Goal: Check status: Check status

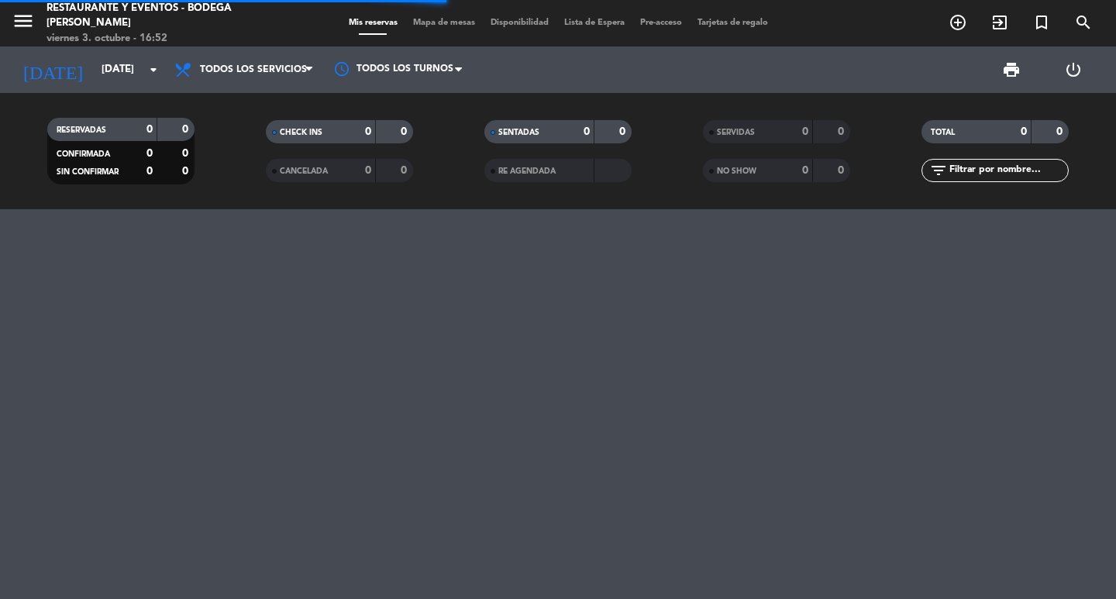
click at [255, 67] on span "Todos los servicios" at bounding box center [253, 69] width 107 height 11
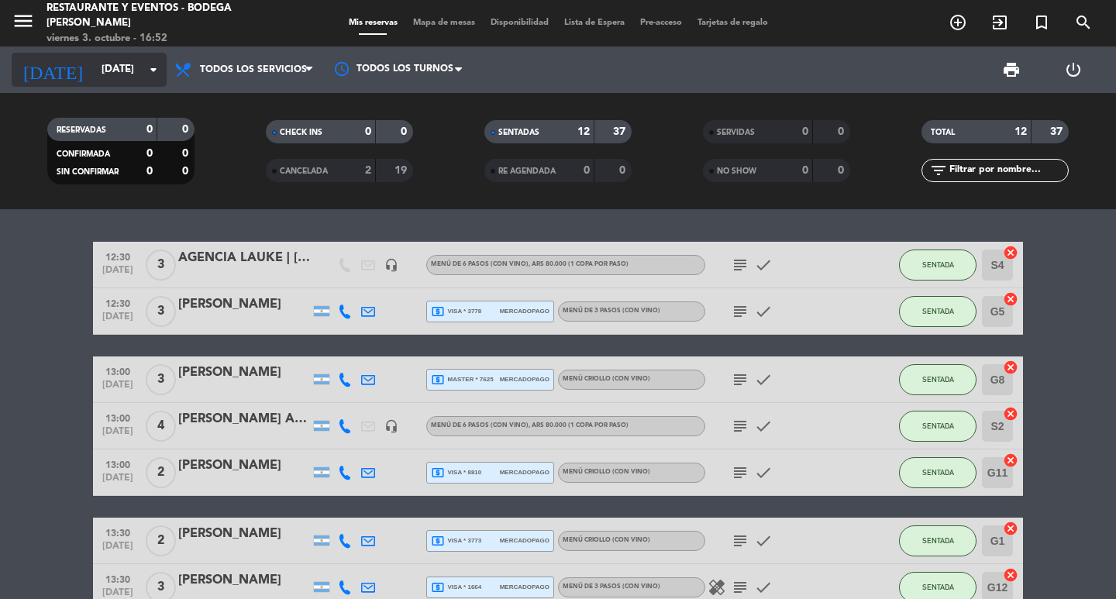
click at [122, 71] on input "[DATE]" at bounding box center [162, 70] width 136 height 28
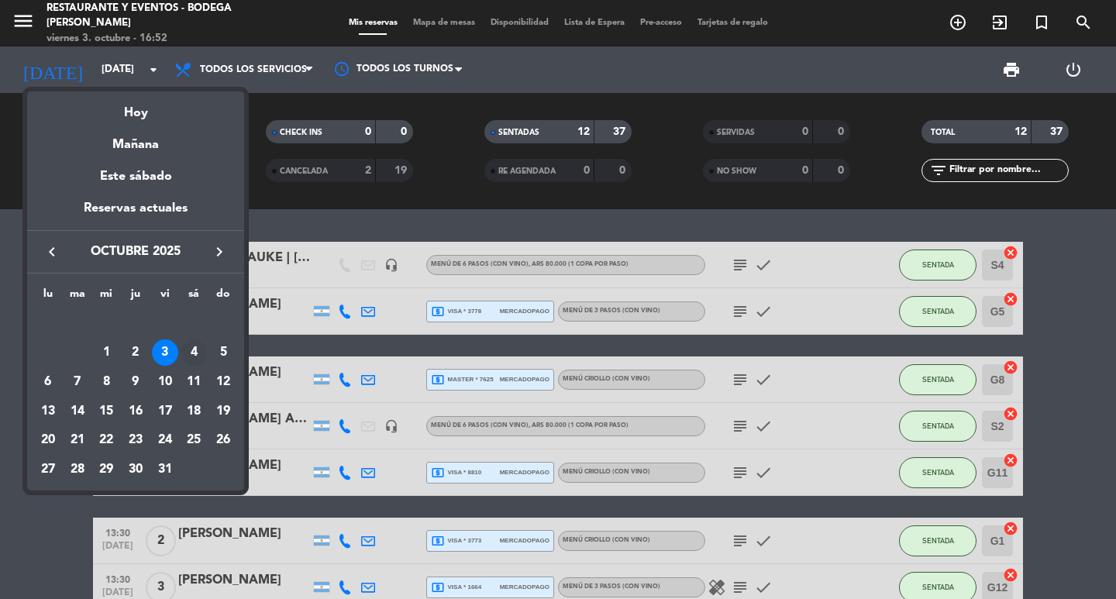
click at [192, 359] on div "4" at bounding box center [194, 352] width 26 height 26
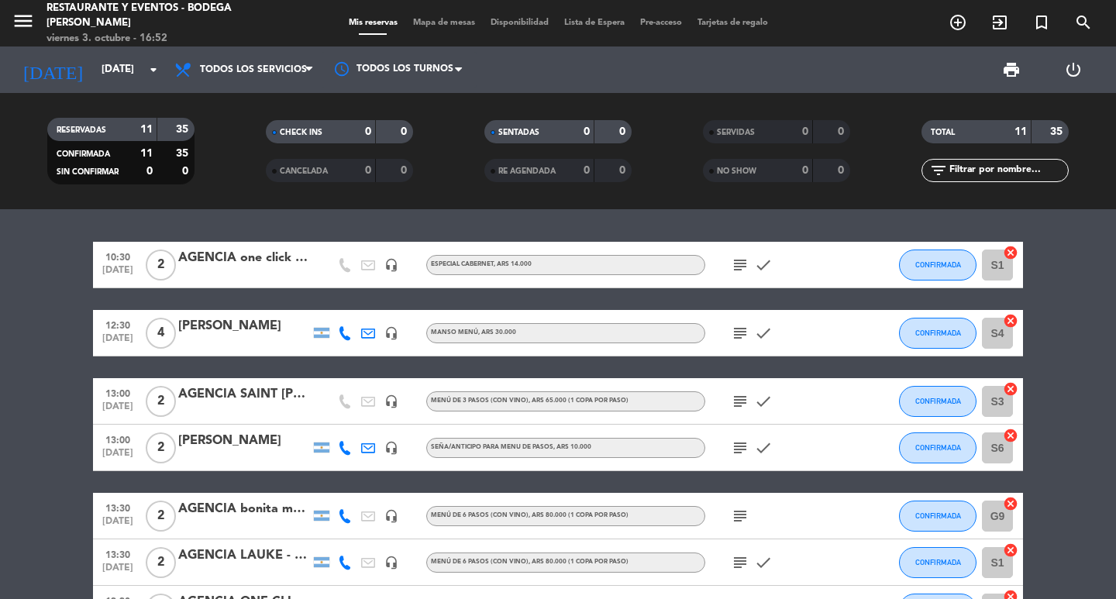
click at [744, 325] on icon "subject" at bounding box center [740, 333] width 19 height 19
click at [743, 403] on icon "subject" at bounding box center [740, 401] width 19 height 19
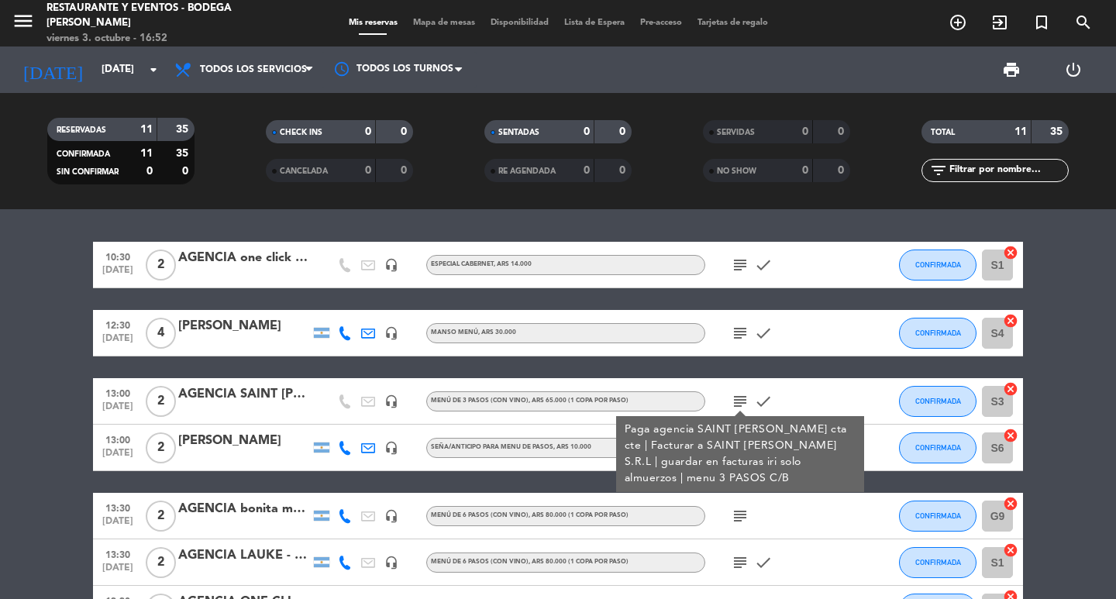
click at [810, 409] on div "subject Paga agencia SAINT [PERSON_NAME] cta cte | Facturar a SAINT [PERSON_NAM…" at bounding box center [774, 401] width 139 height 46
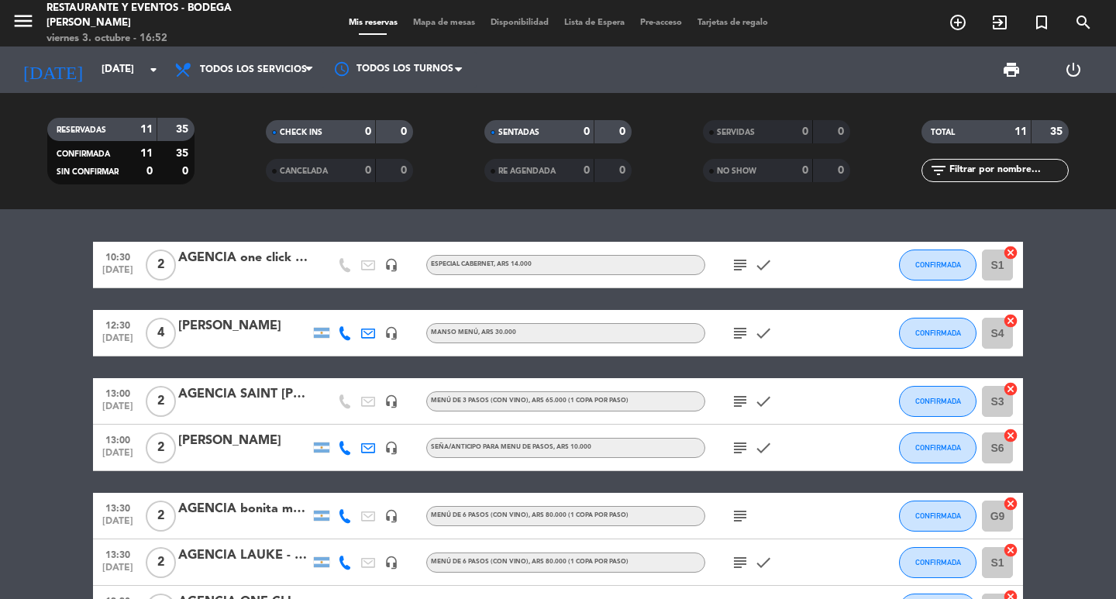
click at [738, 443] on icon "subject" at bounding box center [740, 448] width 19 height 19
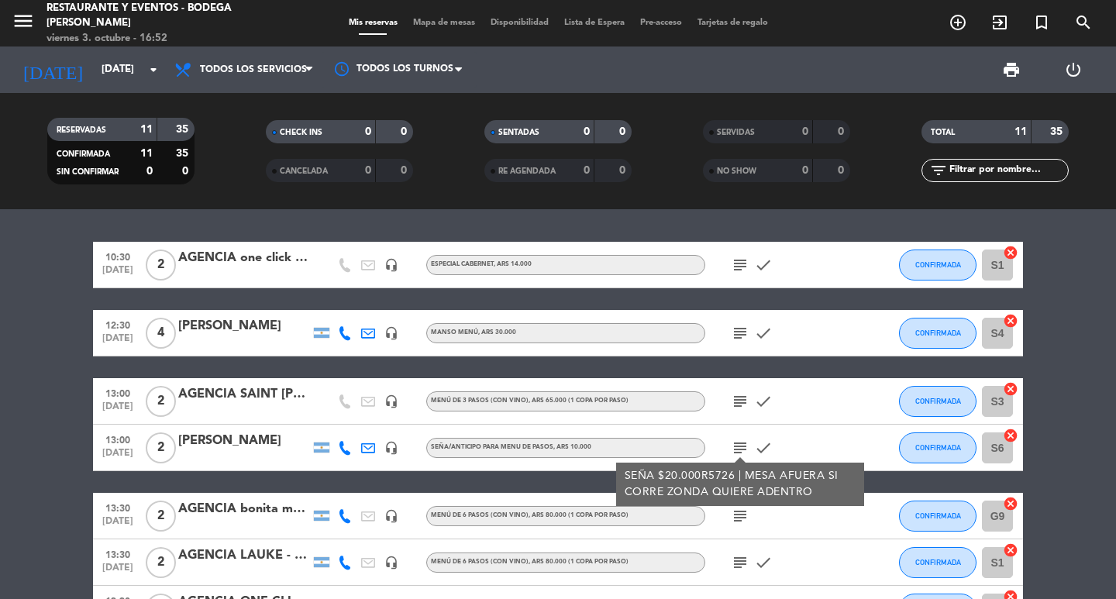
click at [738, 443] on icon "subject" at bounding box center [740, 448] width 19 height 19
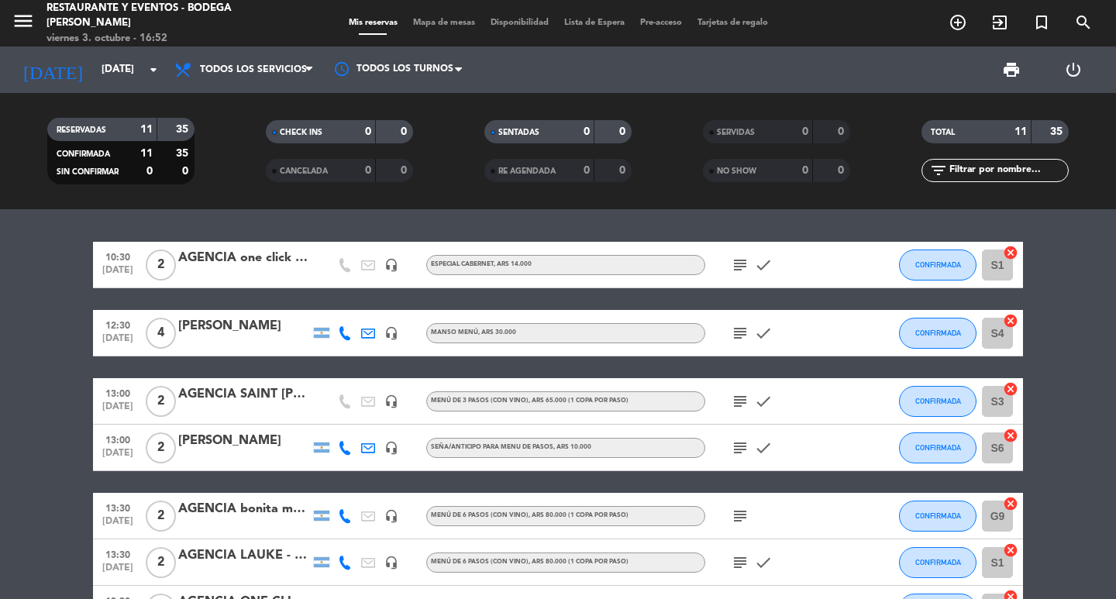
click at [745, 513] on icon "subject" at bounding box center [740, 516] width 19 height 19
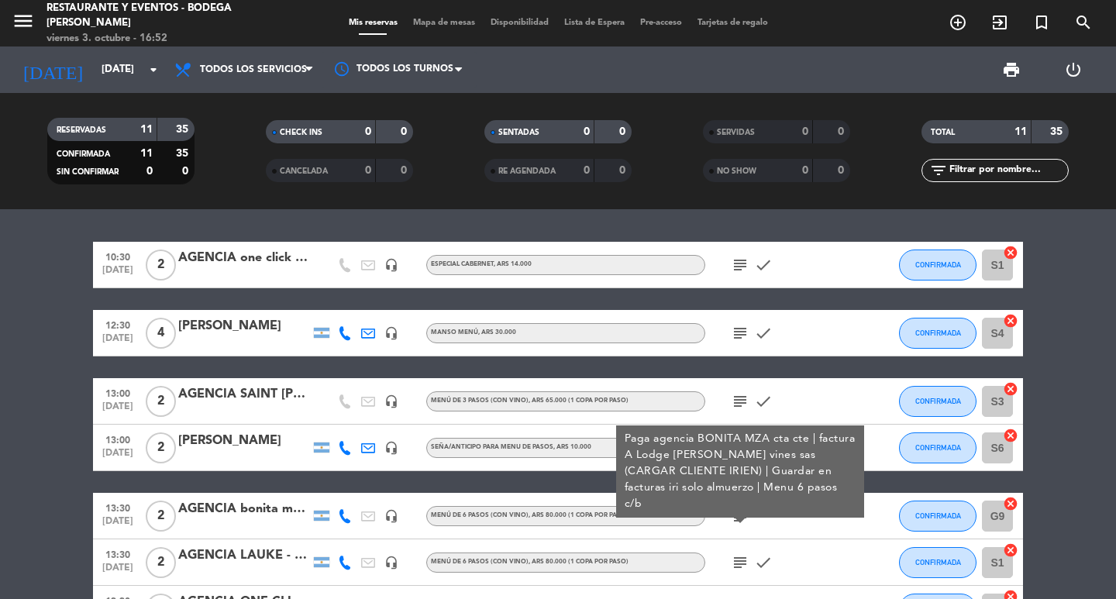
click at [740, 564] on icon "subject" at bounding box center [740, 562] width 19 height 19
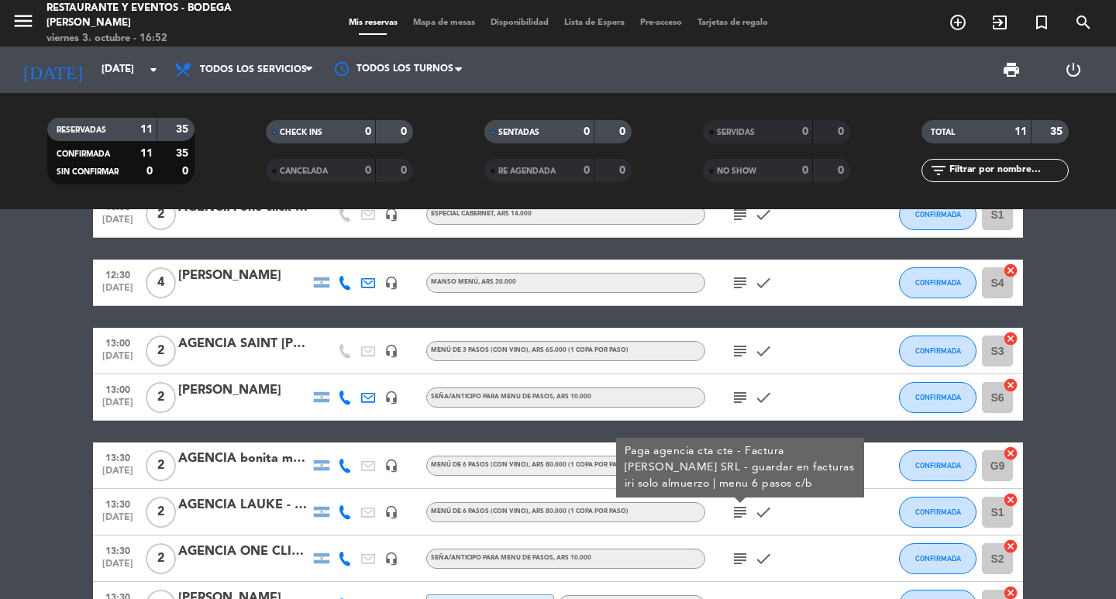
scroll to position [77, 0]
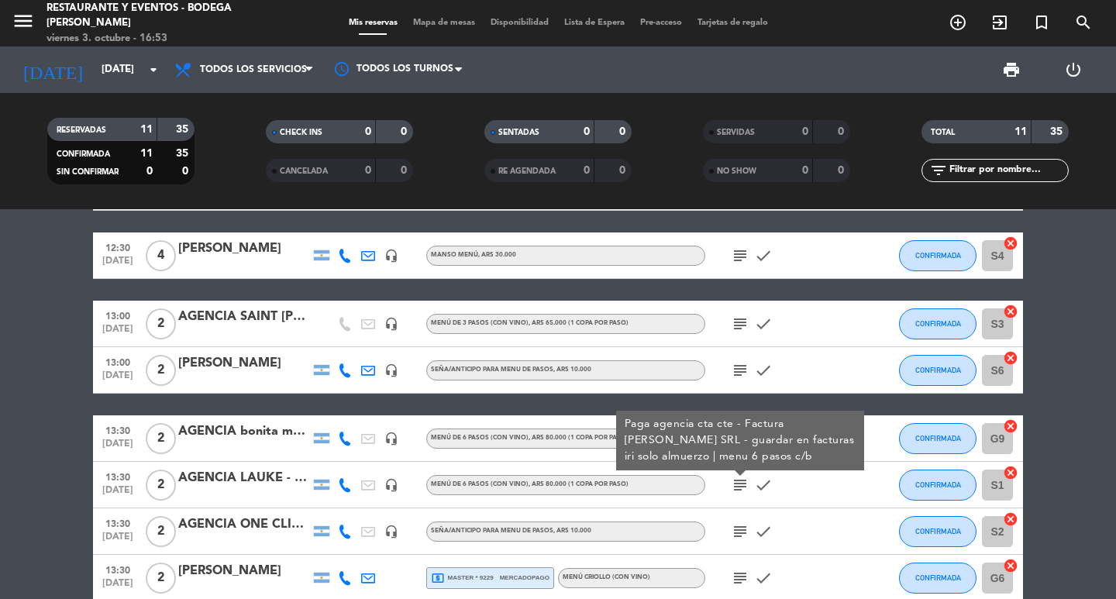
click at [738, 525] on icon "subject" at bounding box center [740, 531] width 19 height 19
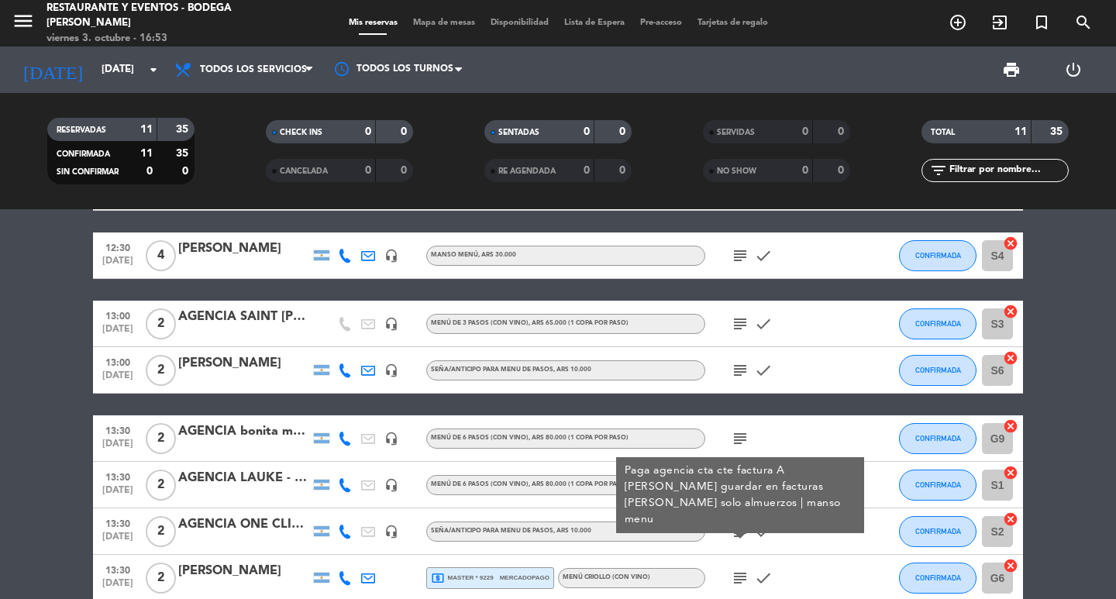
scroll to position [155, 0]
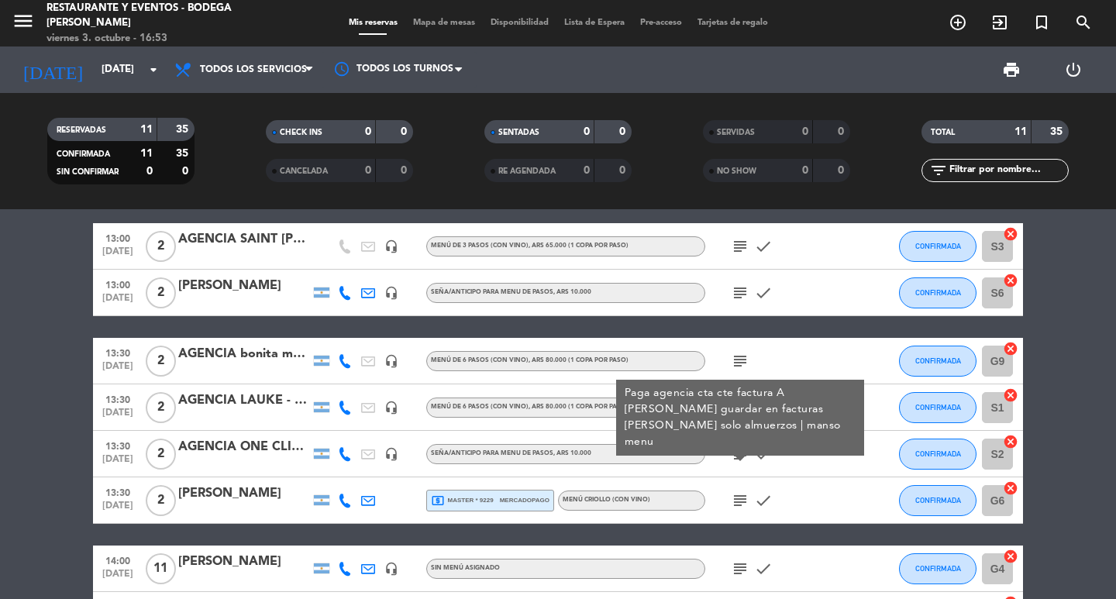
click at [741, 500] on icon "subject" at bounding box center [740, 500] width 19 height 19
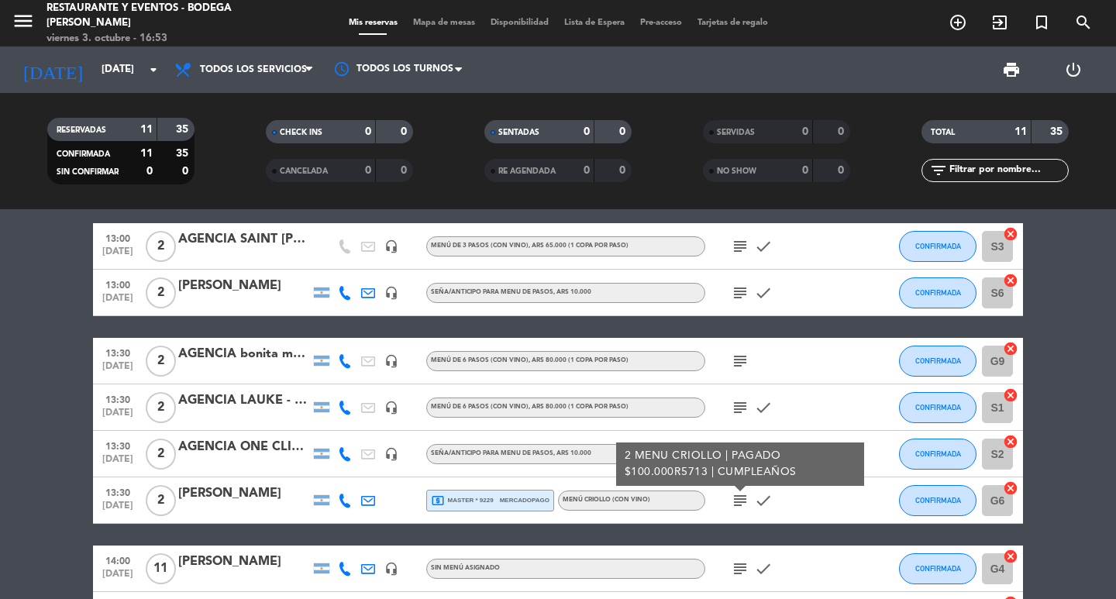
click at [741, 561] on icon "subject" at bounding box center [740, 568] width 19 height 19
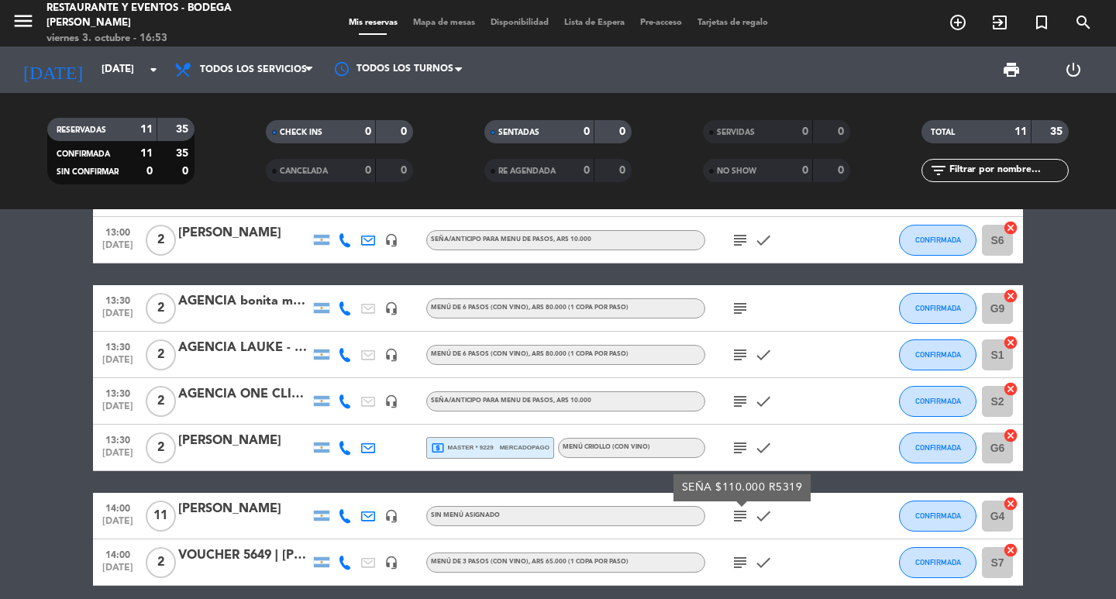
scroll to position [232, 0]
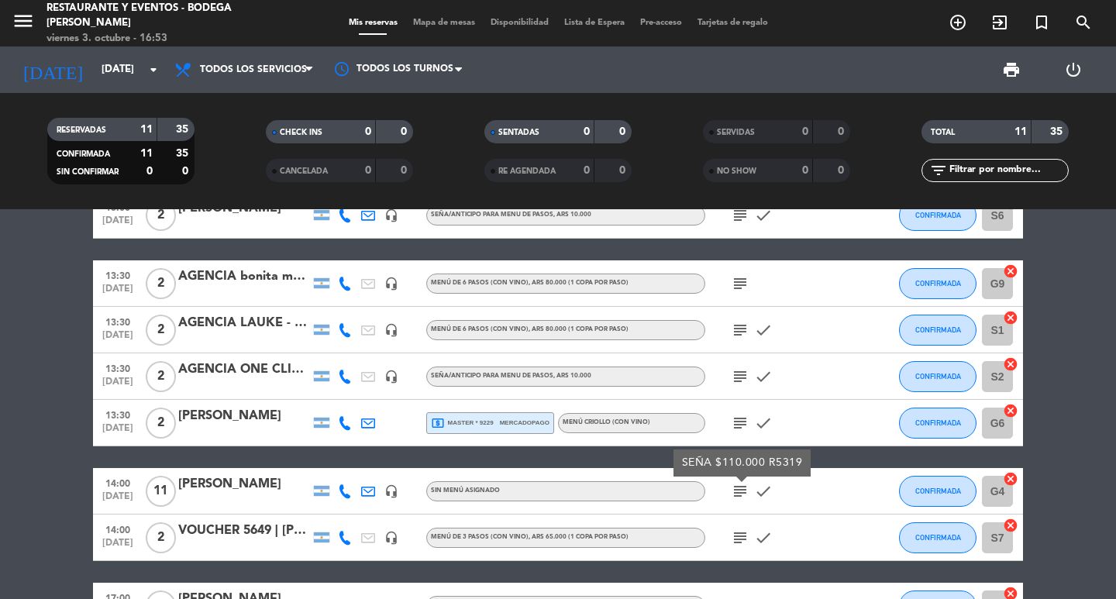
click at [741, 533] on icon "subject" at bounding box center [740, 537] width 19 height 19
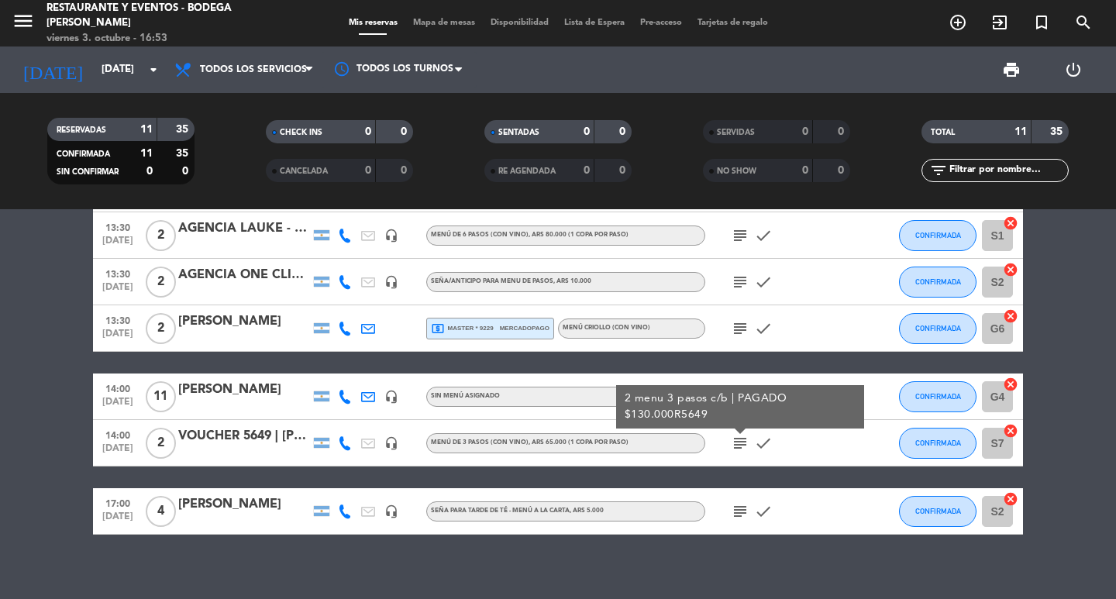
scroll to position [340, 0]
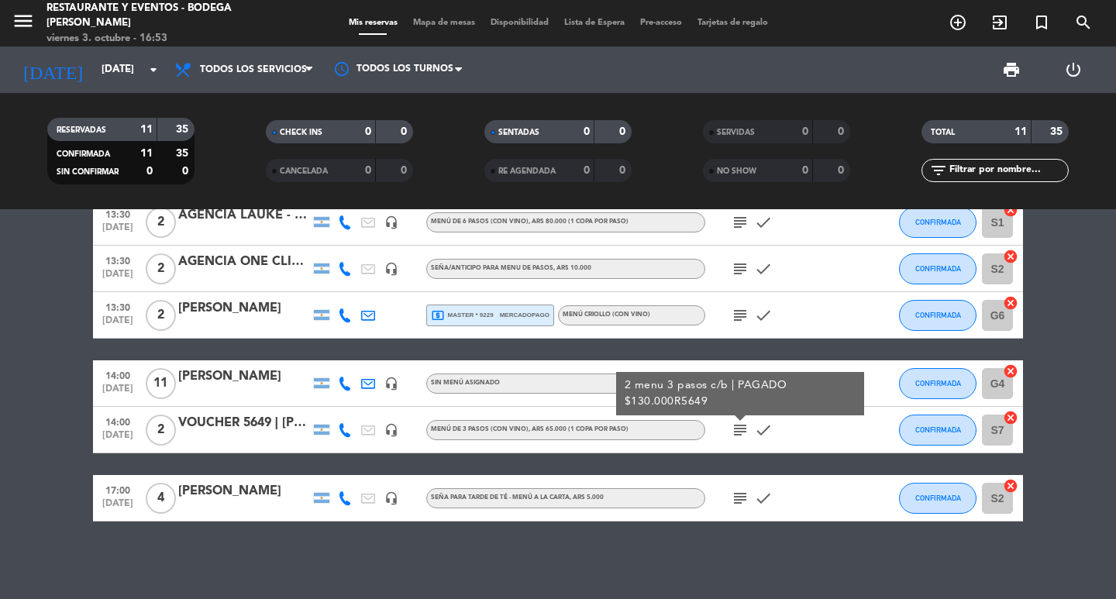
click at [741, 501] on icon "subject" at bounding box center [740, 498] width 19 height 19
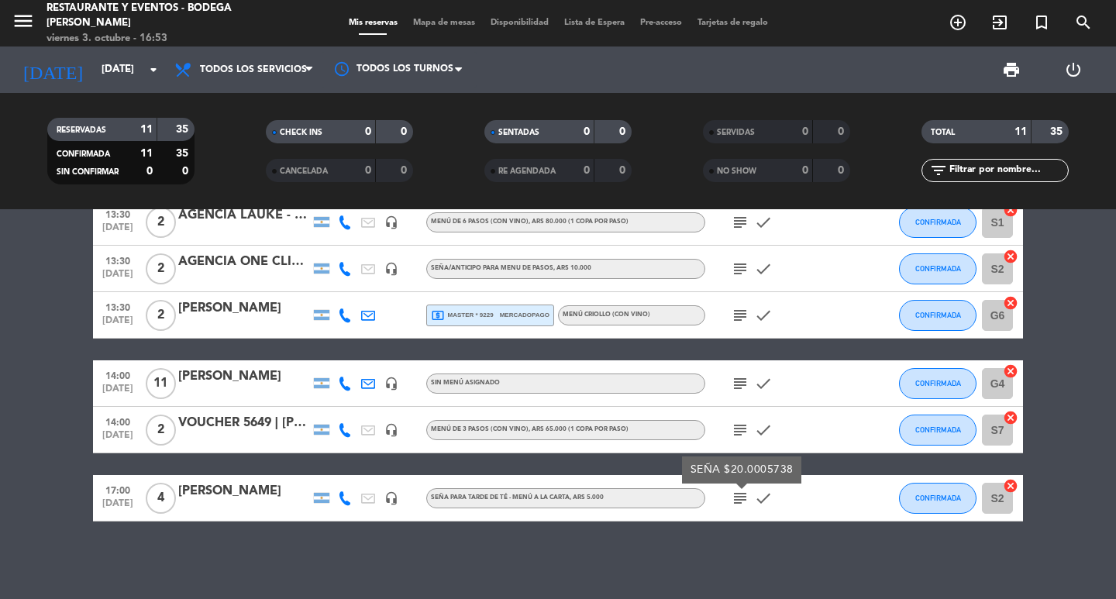
click at [744, 549] on div "10:30 [DATE] 2 AGENCIA one click travel headset_mic ESPECIAL CABERNET , ARS 14.…" at bounding box center [558, 404] width 1116 height 390
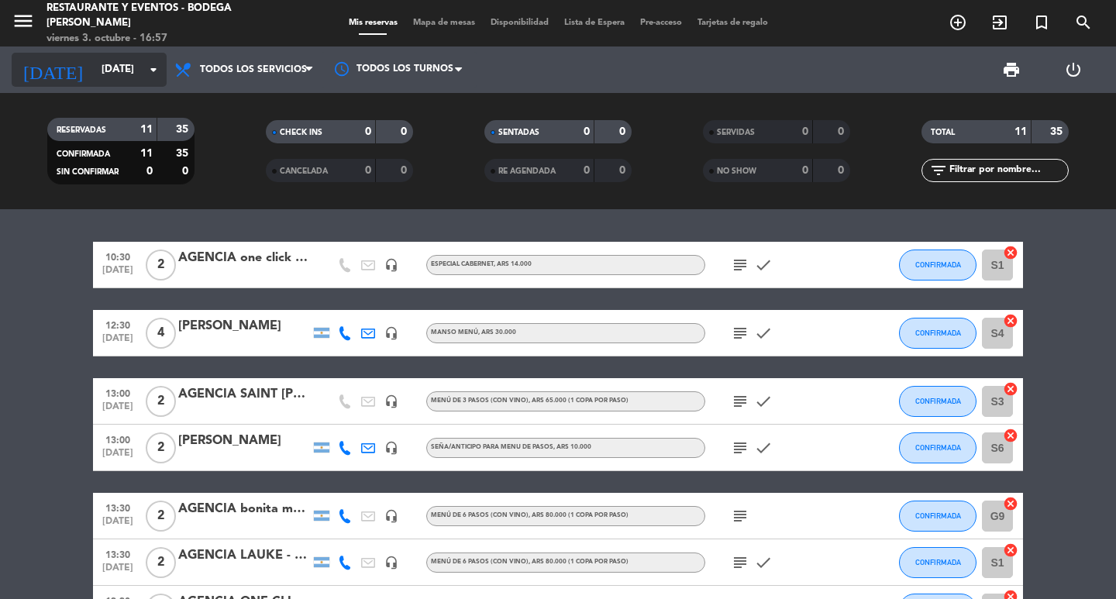
click at [135, 71] on input "[DATE]" at bounding box center [162, 70] width 136 height 28
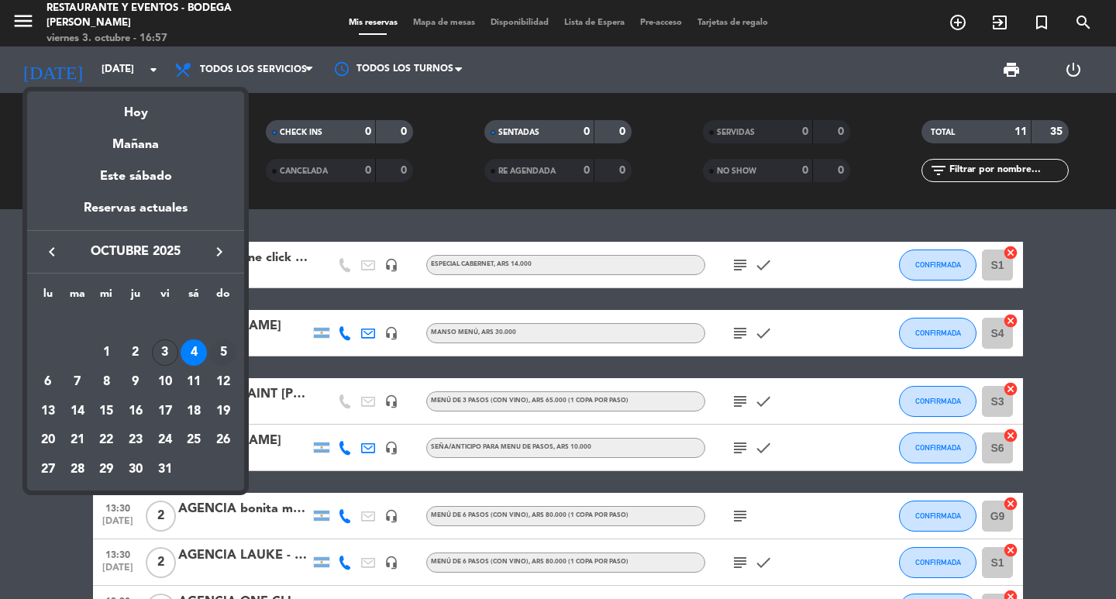
click at [225, 346] on div "5" at bounding box center [223, 352] width 26 height 26
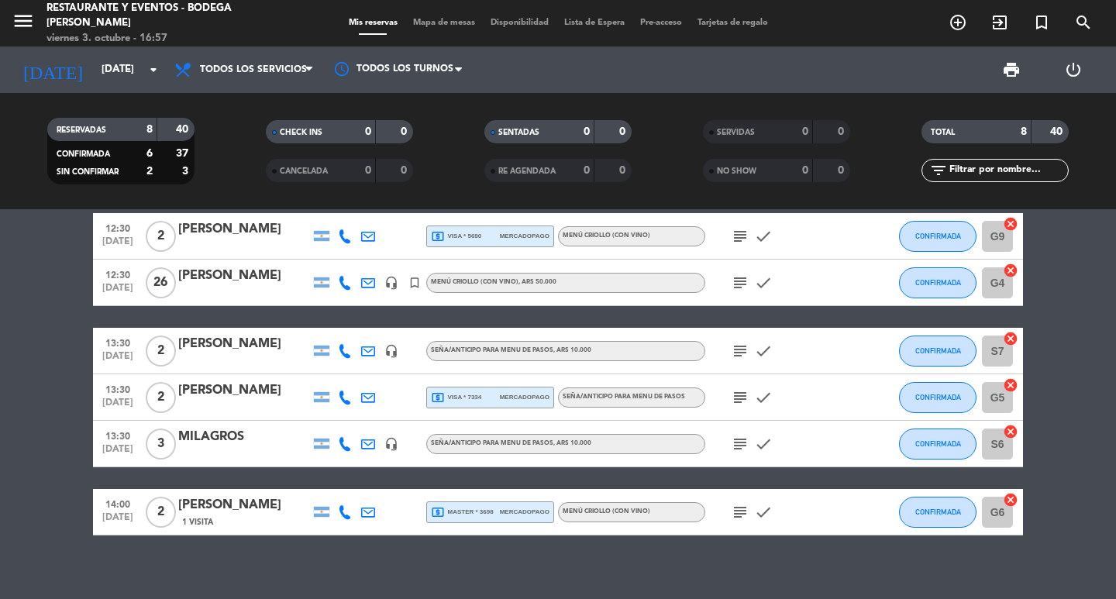
scroll to position [179, 0]
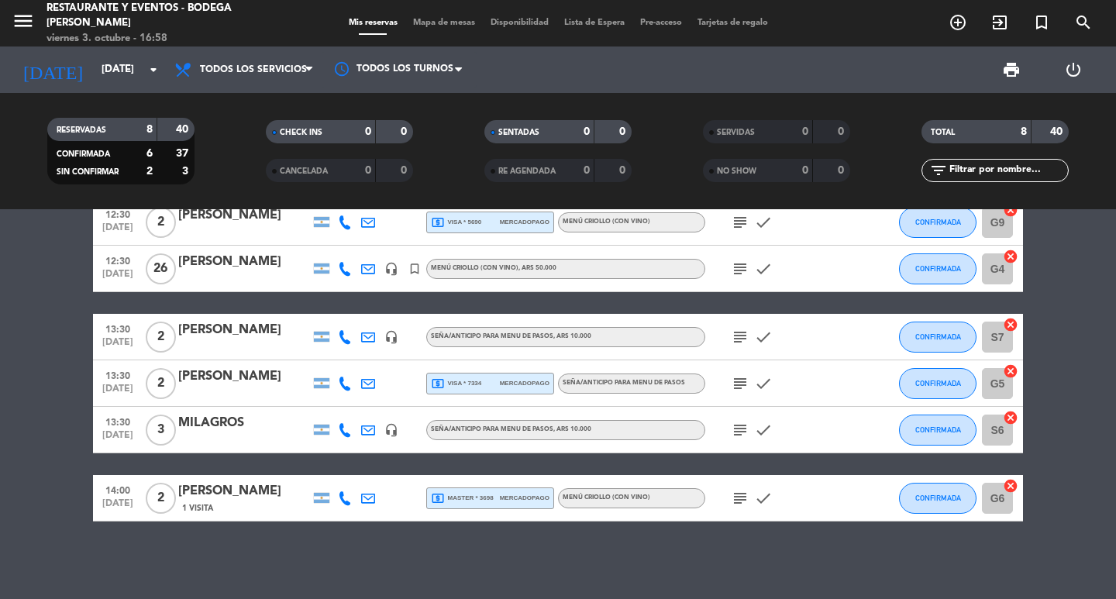
click at [739, 268] on icon "subject" at bounding box center [740, 269] width 19 height 19
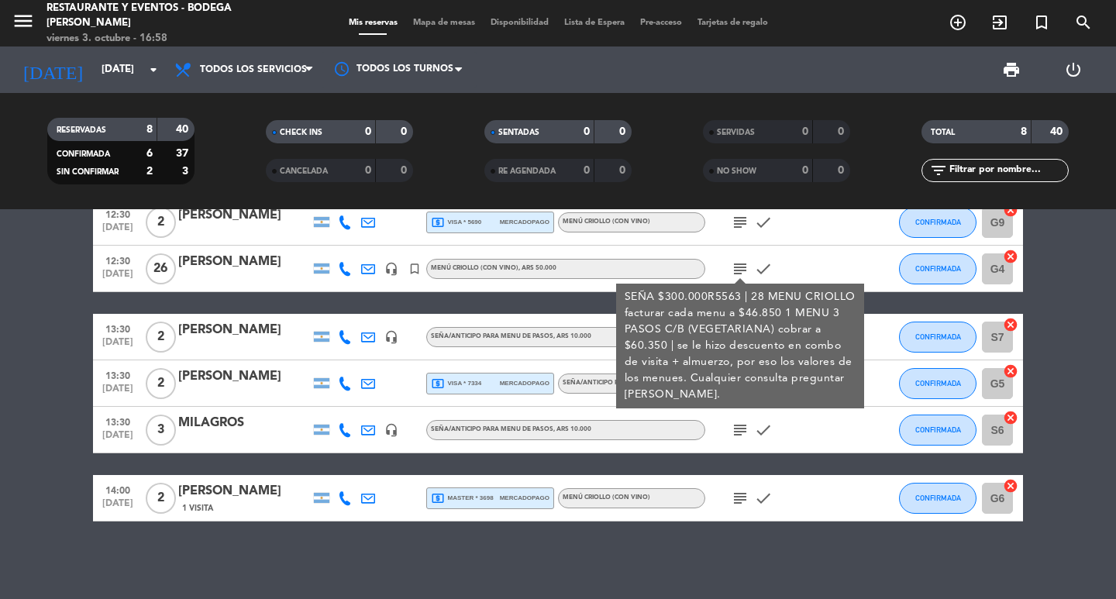
click at [0, 384] on bookings-row "09:30 [DATE] 2 VOUCHER 5450 | [PERSON_NAME] headset_mic ESPECIAL MALBEC , ARS 1…" at bounding box center [558, 292] width 1116 height 459
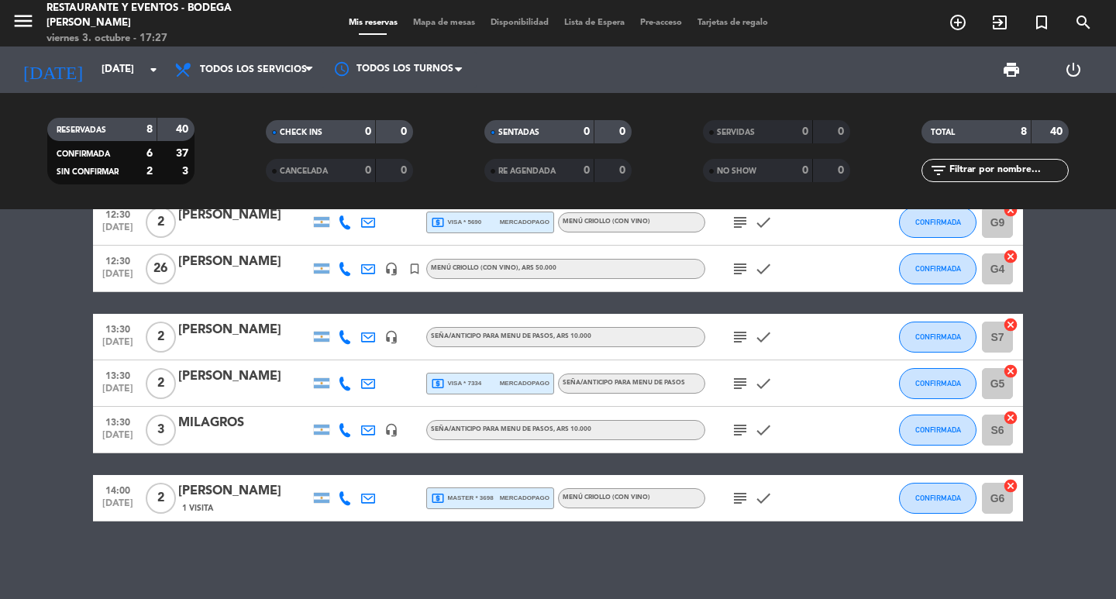
click at [405, 548] on div "09:30 [DATE] 2 VOUCHER 5450 | [PERSON_NAME] headset_mic ESPECIAL MALBEC , ARS 1…" at bounding box center [558, 404] width 1116 height 390
click at [29, 377] on bookings-row "09:30 [DATE] 2 VOUCHER 5450 | [PERSON_NAME] headset_mic ESPECIAL MALBEC , ARS 1…" at bounding box center [558, 292] width 1116 height 459
click at [42, 433] on bookings-row "09:30 [DATE] 2 VOUCHER 5450 | [PERSON_NAME] headset_mic ESPECIAL MALBEC , ARS 1…" at bounding box center [558, 292] width 1116 height 459
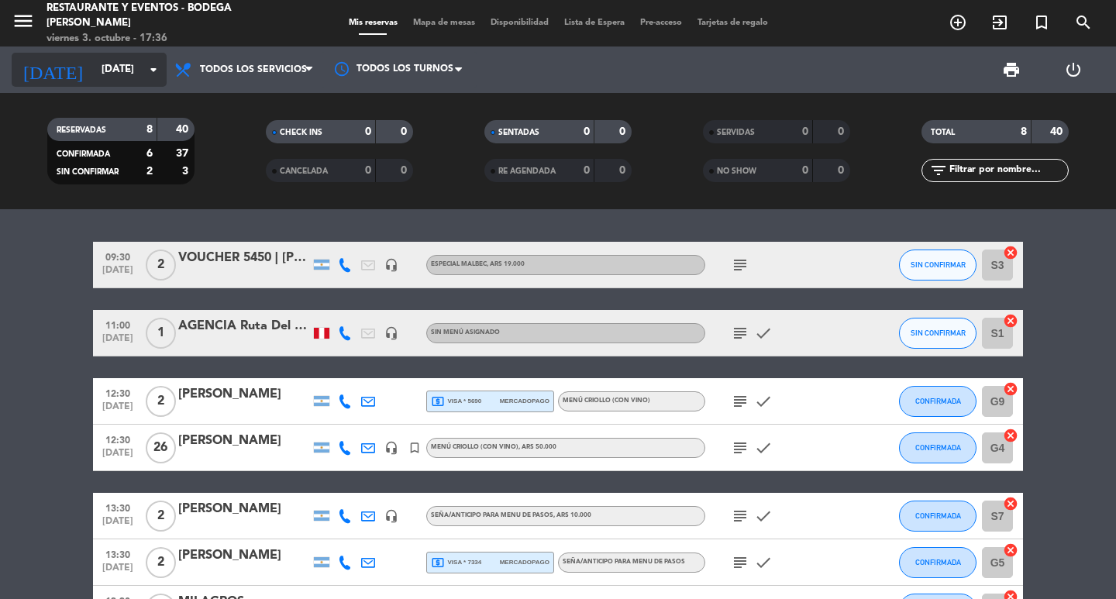
click at [116, 74] on input "[DATE]" at bounding box center [162, 70] width 136 height 28
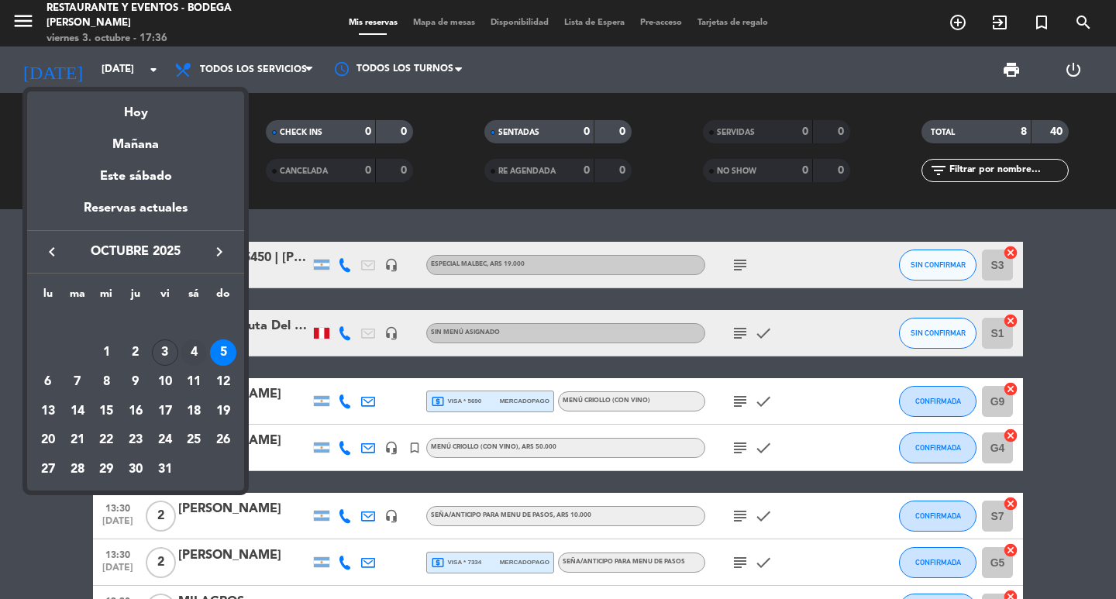
click at [193, 356] on div "4" at bounding box center [194, 352] width 26 height 26
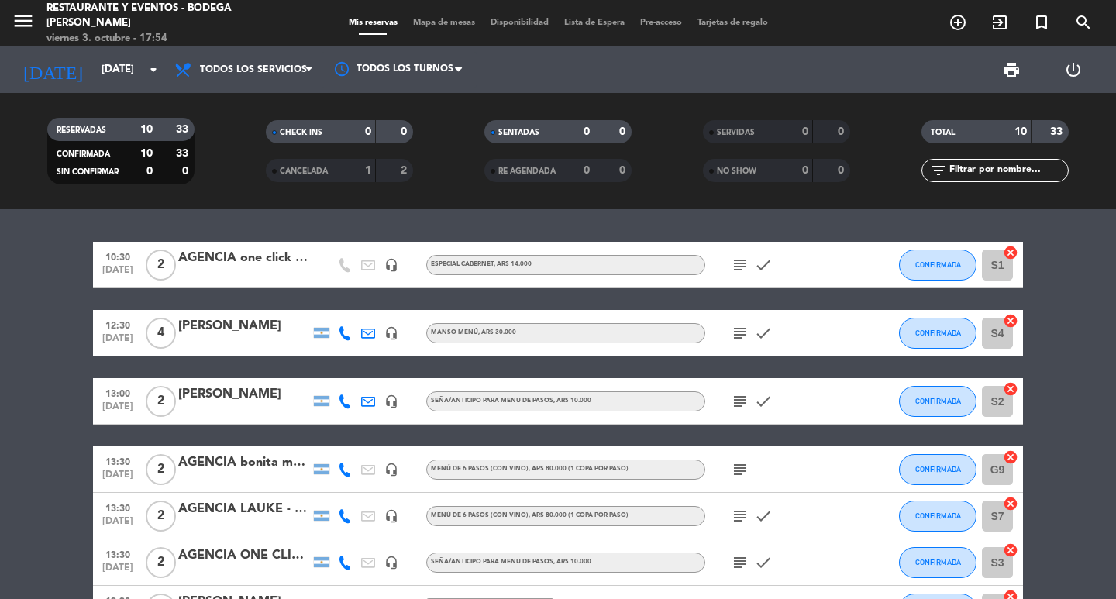
click at [748, 260] on icon "subject" at bounding box center [740, 265] width 19 height 19
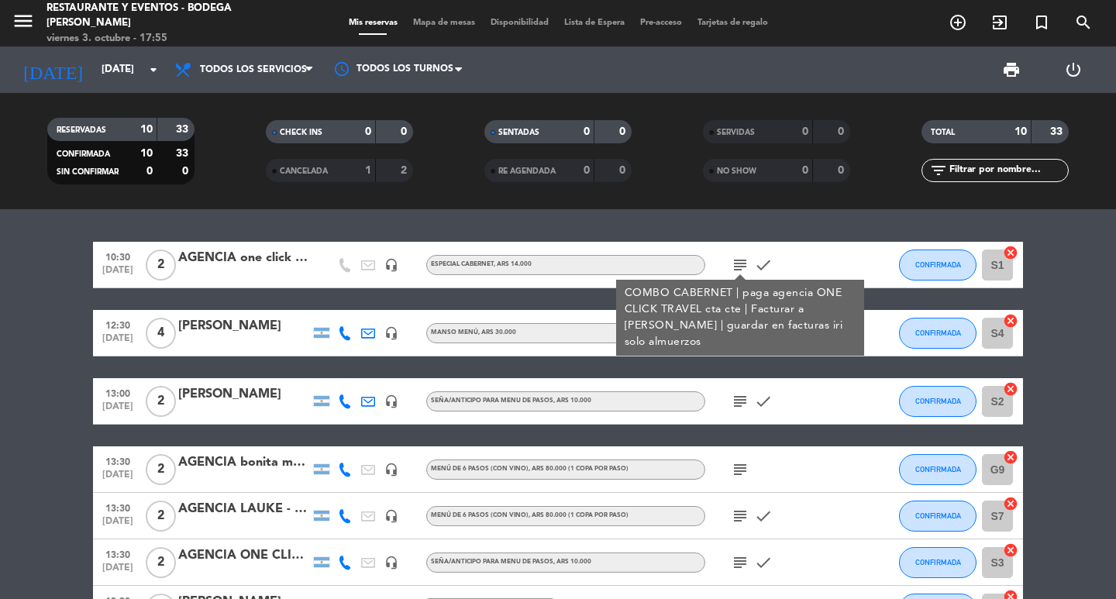
click at [752, 241] on div "10:30 [DATE] 2 AGENCIA one click travel headset_mic ESPECIAL CABERNET , ARS 14.…" at bounding box center [558, 404] width 1116 height 390
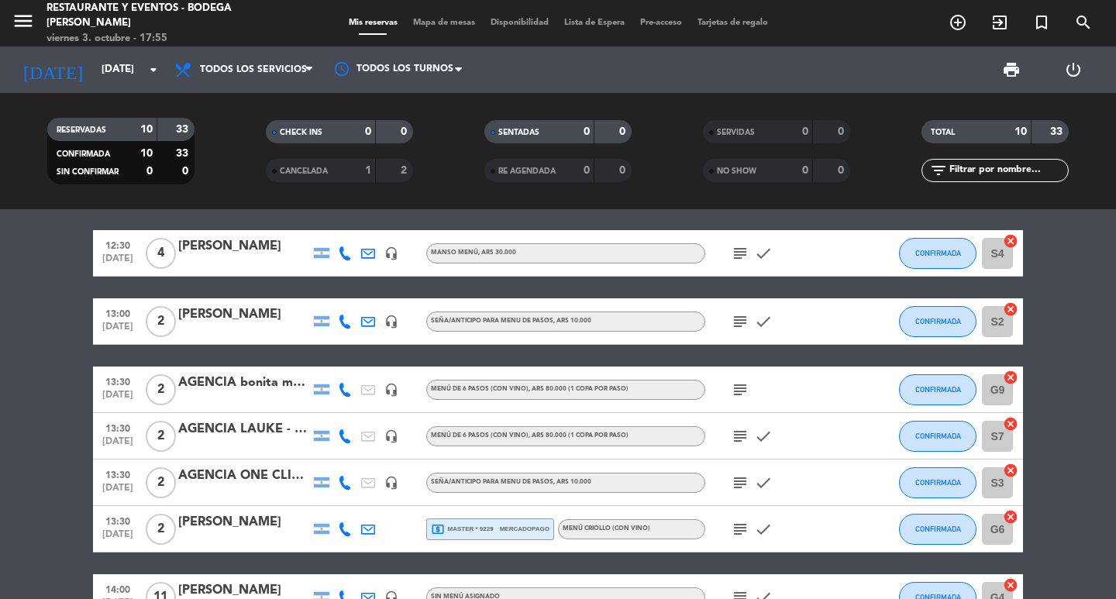
scroll to position [294, 0]
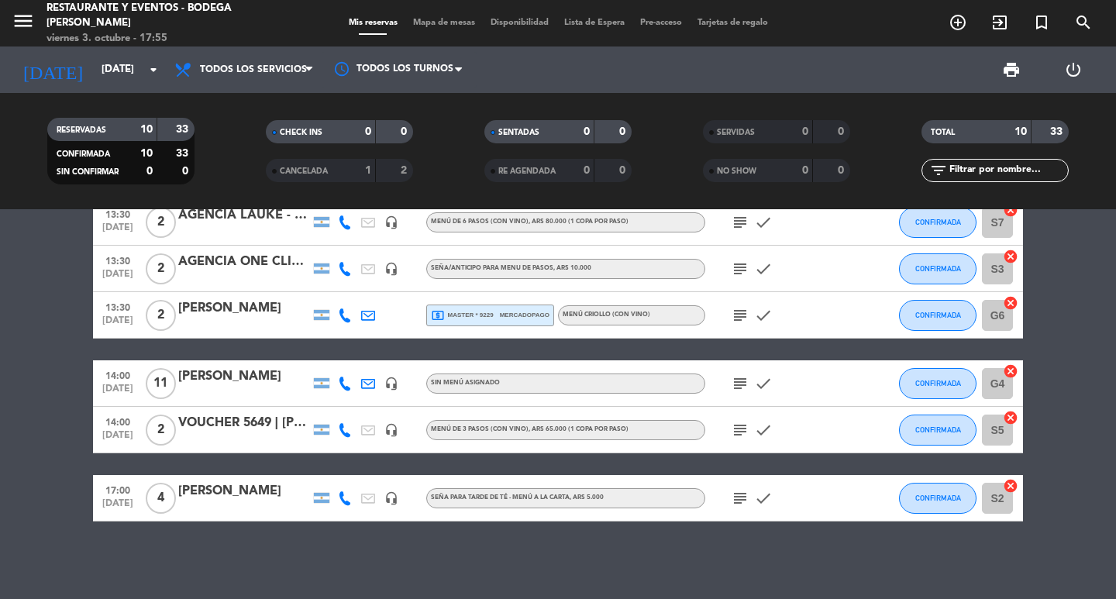
click at [744, 502] on icon "subject" at bounding box center [740, 498] width 19 height 19
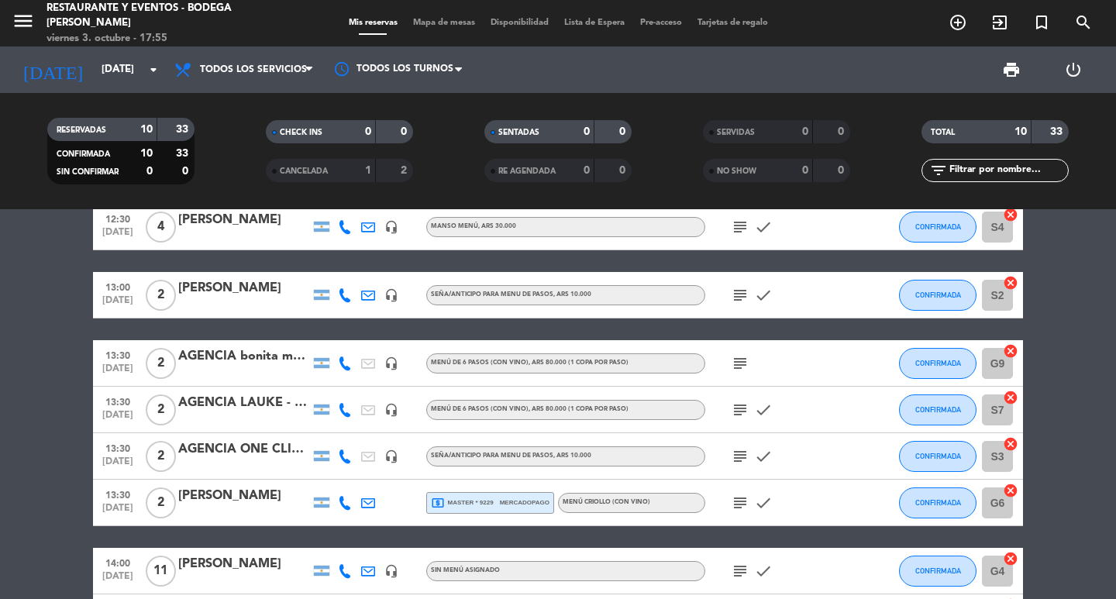
scroll to position [61, 0]
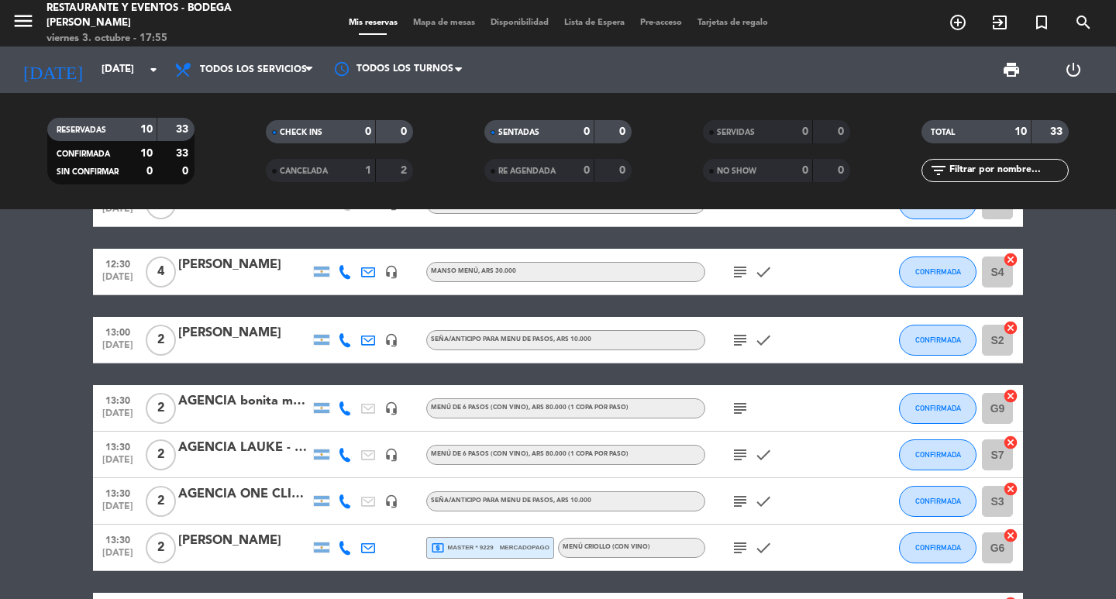
click at [212, 88] on div "Todos los servicios Desayuno Brunch Almuerzo Cena Todos los servicios Todos los…" at bounding box center [244, 69] width 155 height 46
click at [232, 74] on span "Todos los servicios" at bounding box center [253, 69] width 107 height 11
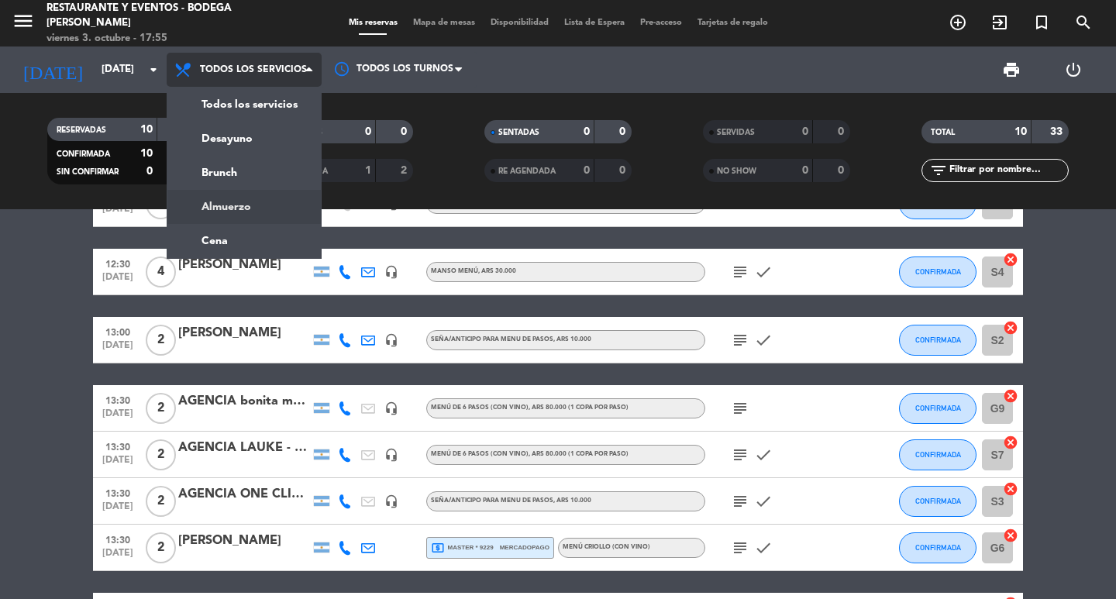
click at [240, 202] on div "menu Restaurante y Eventos - Bodega [PERSON_NAME][DATE] 3. octubre - 17:55 Mis …" at bounding box center [558, 104] width 1116 height 209
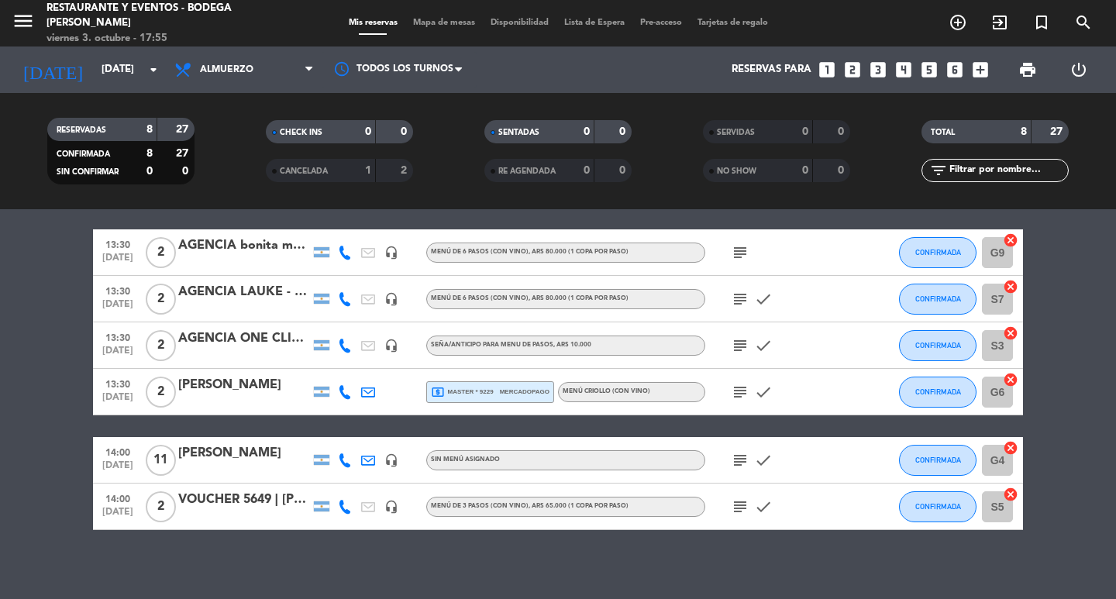
scroll to position [196, 0]
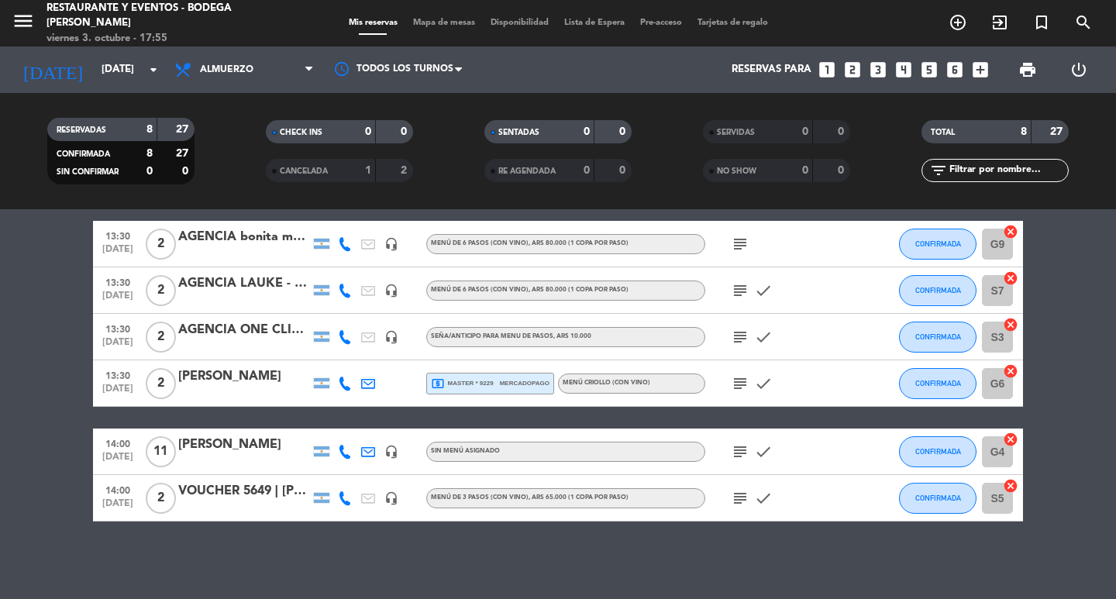
click at [738, 445] on icon "subject" at bounding box center [740, 451] width 19 height 19
click at [112, 72] on input "[DATE]" at bounding box center [162, 70] width 136 height 28
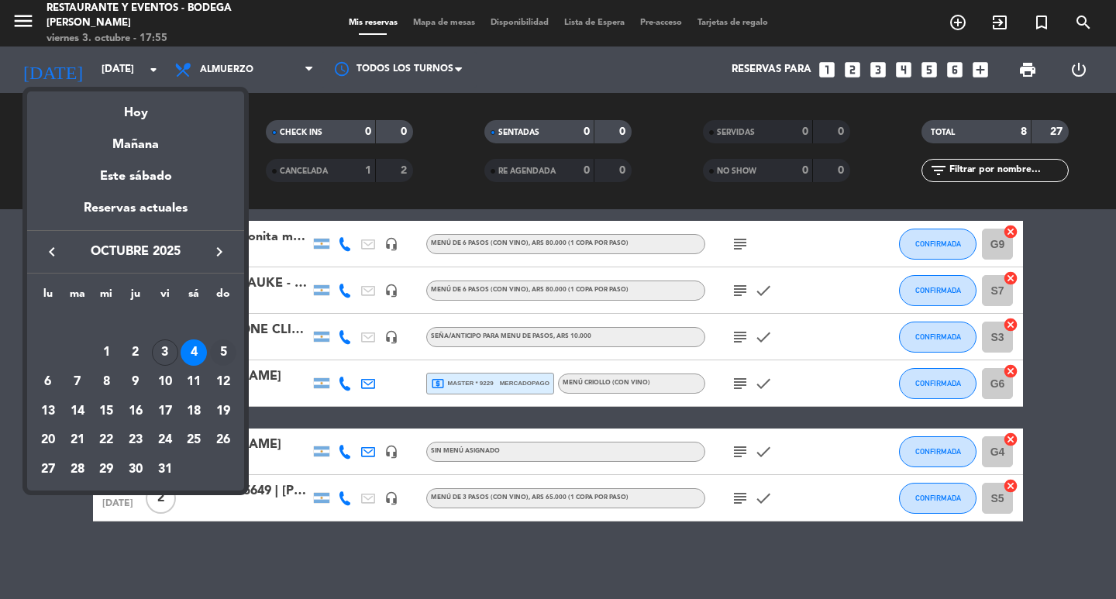
click at [215, 352] on div "5" at bounding box center [223, 352] width 26 height 26
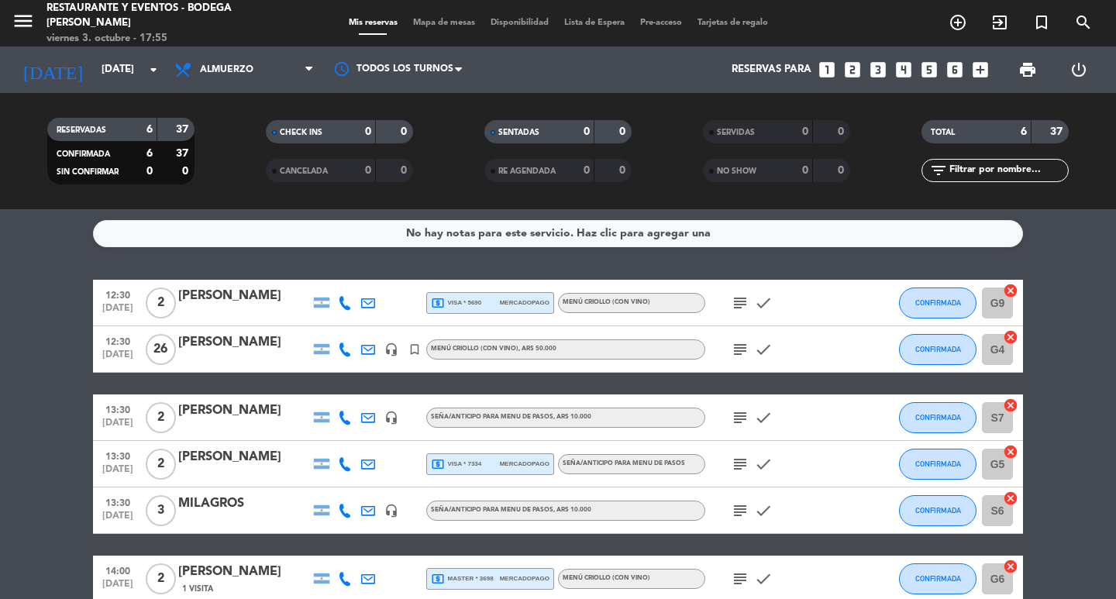
scroll to position [0, 0]
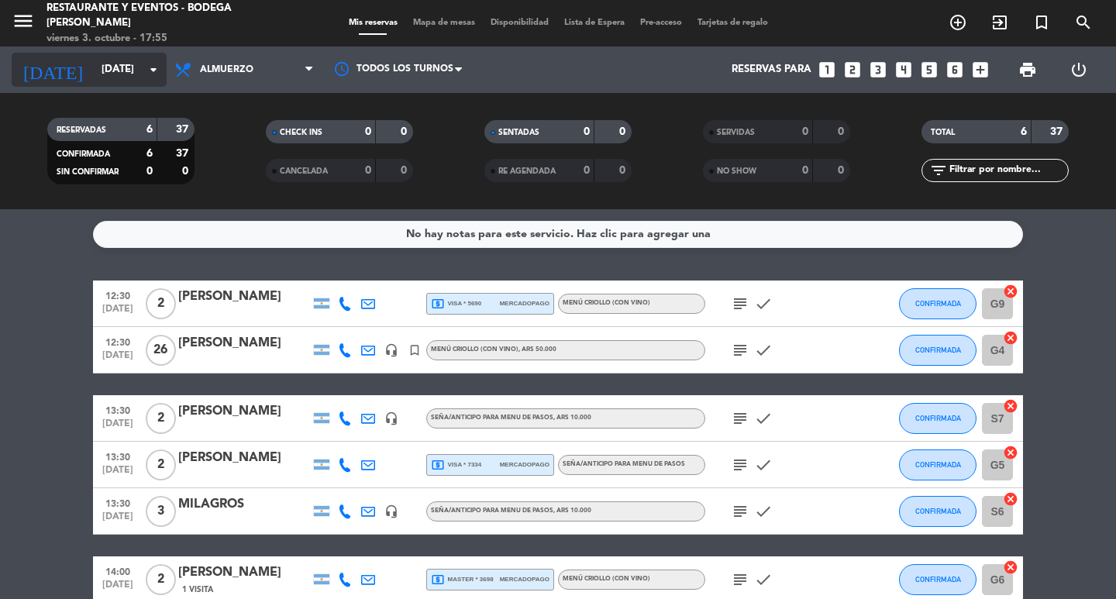
click at [123, 82] on input "[DATE]" at bounding box center [162, 70] width 136 height 28
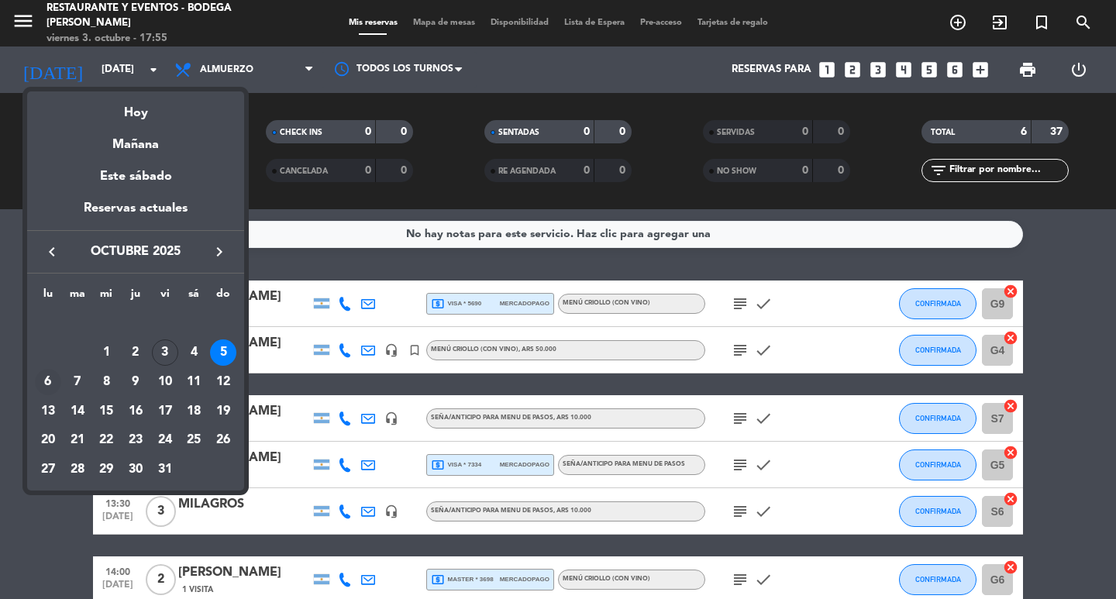
click at [41, 374] on div "6" at bounding box center [48, 382] width 26 height 26
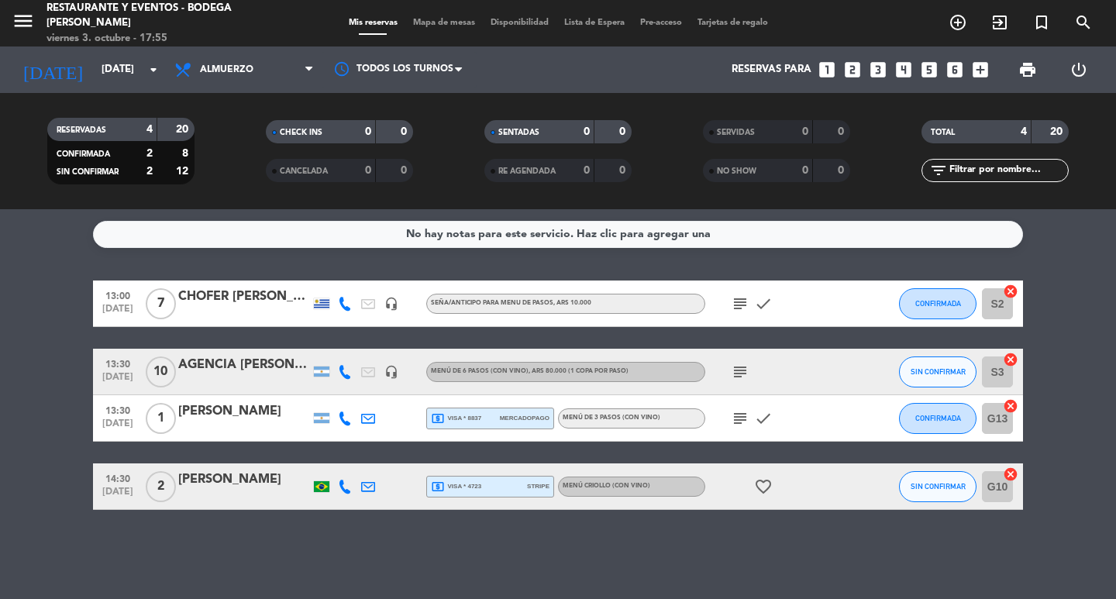
click at [102, 88] on div "[DATE] [DATE] arrow_drop_down" at bounding box center [89, 69] width 155 height 46
click at [107, 77] on input "[DATE]" at bounding box center [162, 70] width 136 height 28
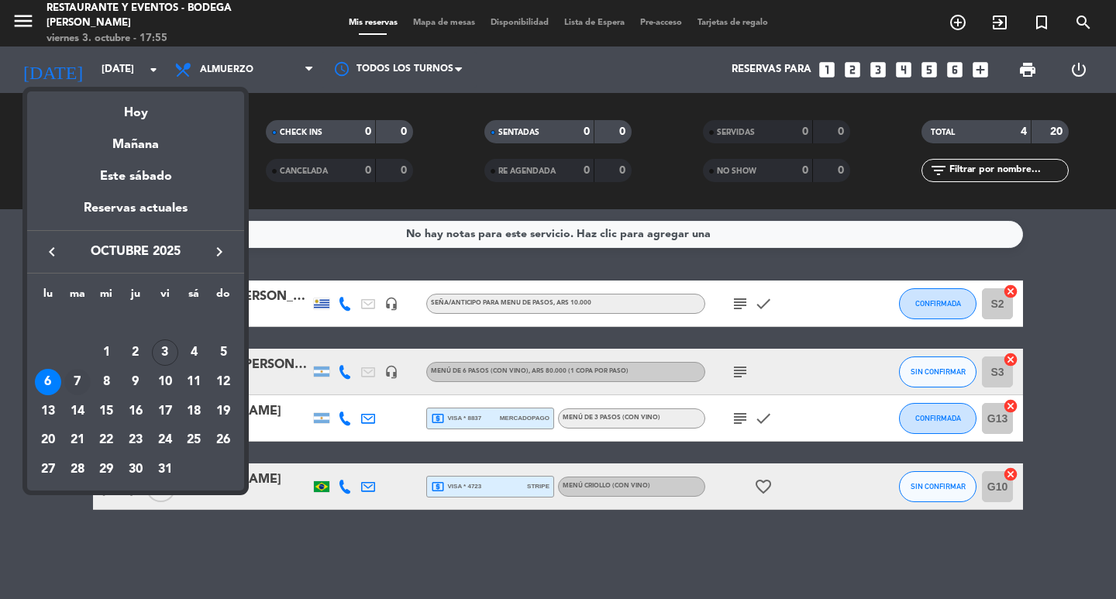
click at [81, 377] on div "7" at bounding box center [77, 382] width 26 height 26
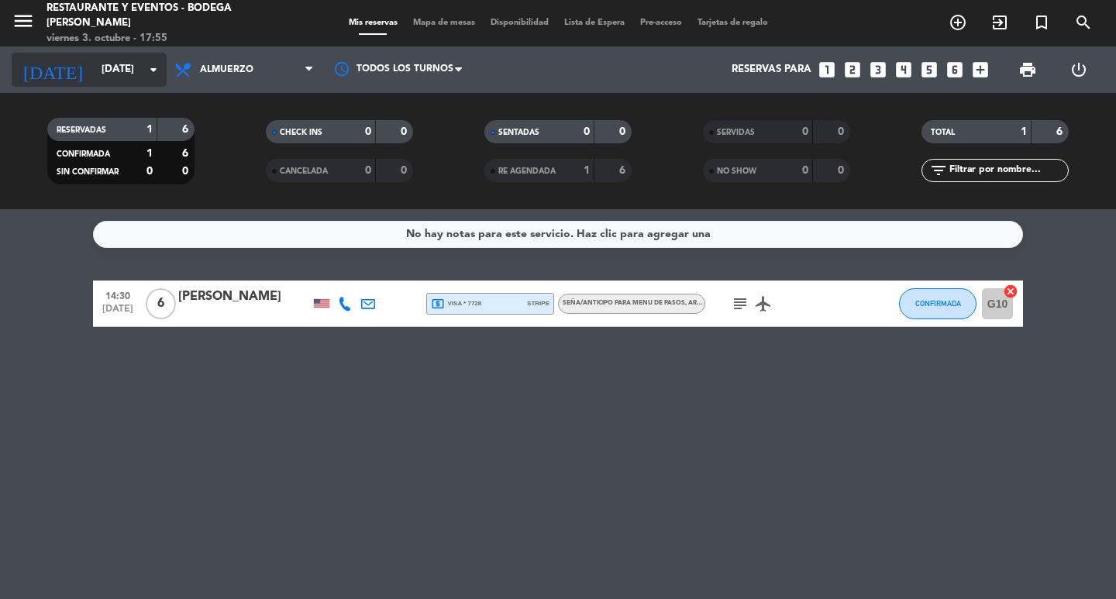
click at [115, 79] on input "[DATE]" at bounding box center [162, 70] width 136 height 28
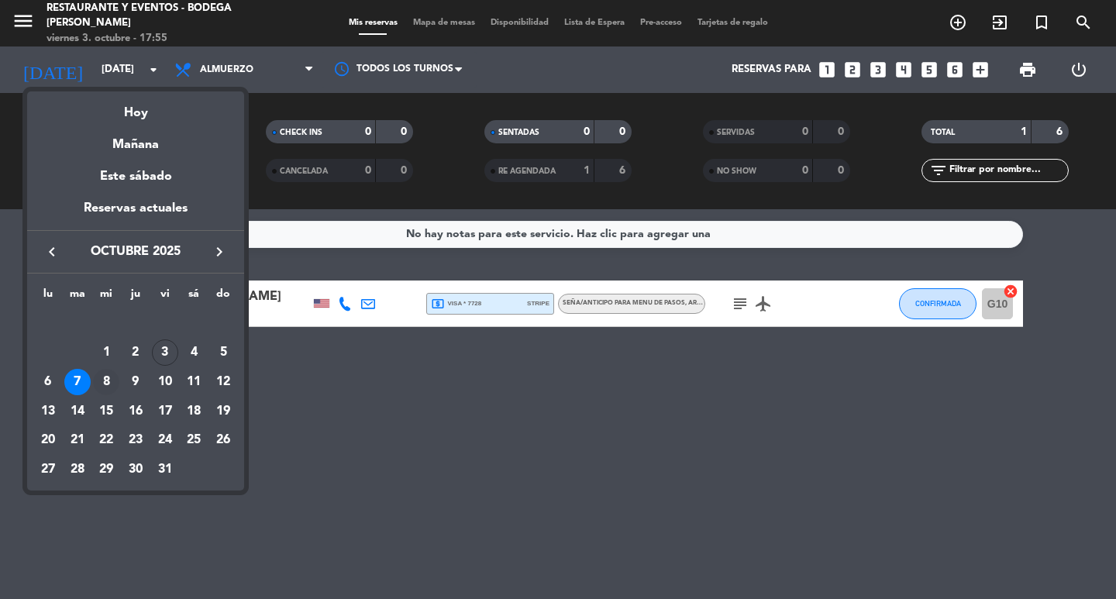
click at [109, 377] on div "8" at bounding box center [106, 382] width 26 height 26
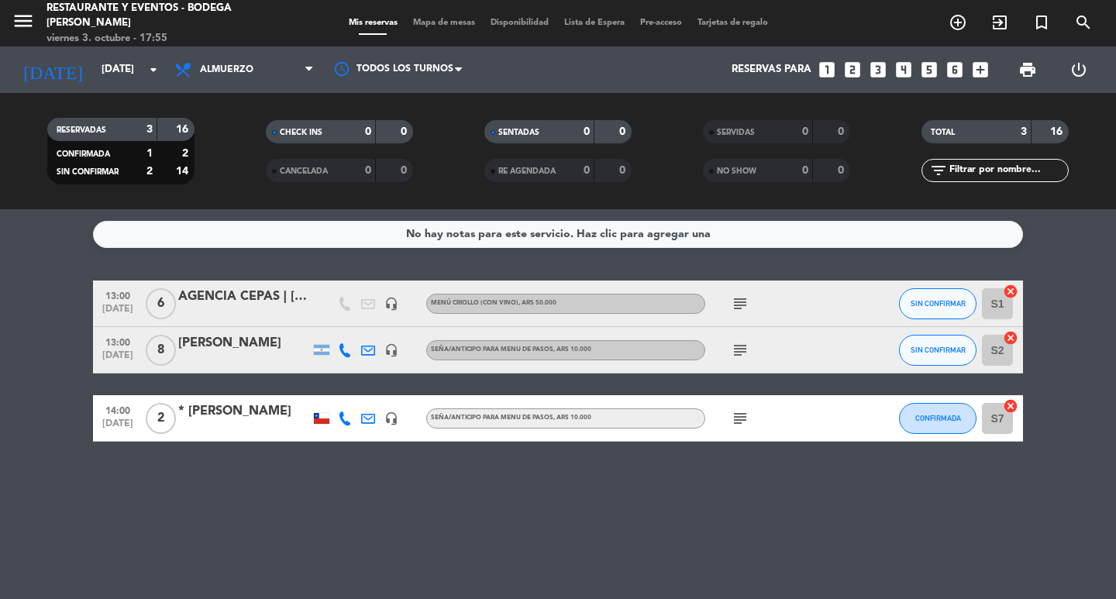
click at [731, 418] on icon "subject" at bounding box center [740, 418] width 19 height 19
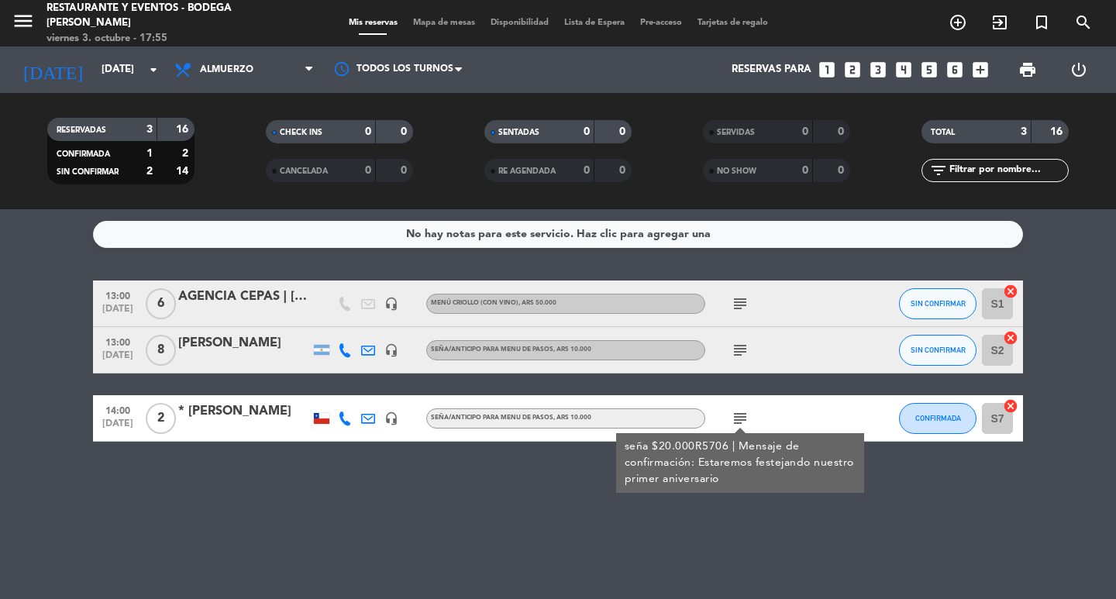
click at [731, 418] on icon "subject" at bounding box center [740, 418] width 19 height 19
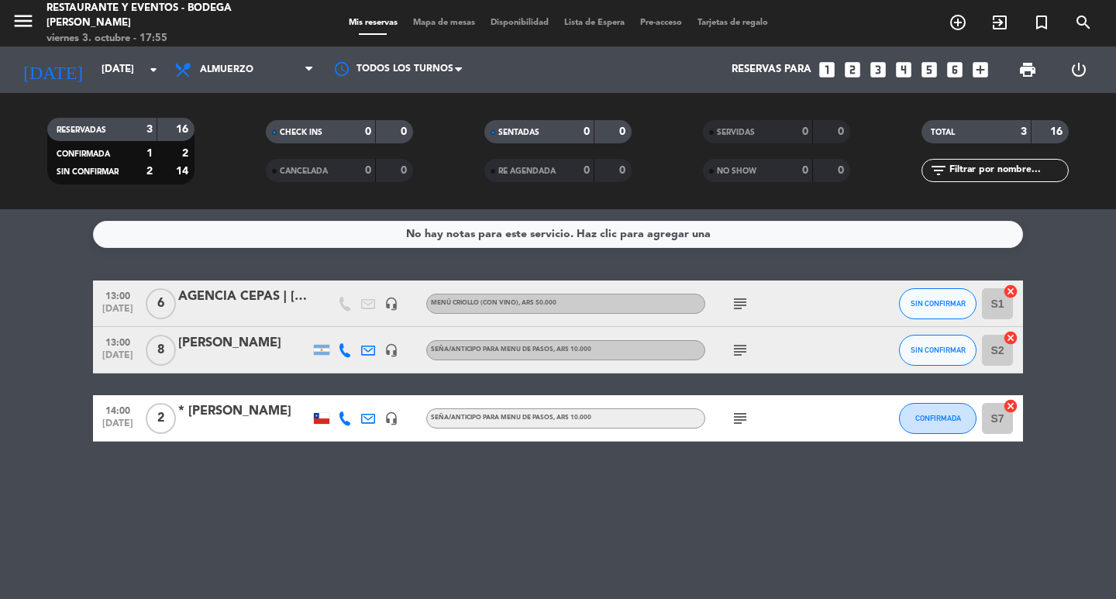
click at [315, 422] on div at bounding box center [321, 418] width 15 height 11
click at [129, 77] on input "[DATE]" at bounding box center [162, 70] width 136 height 28
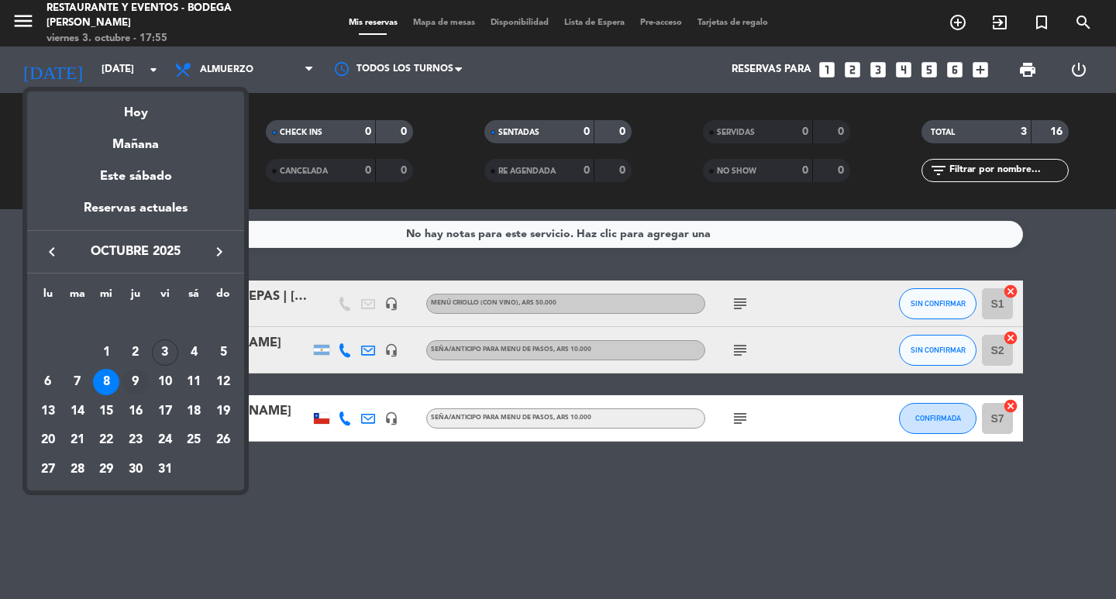
click at [133, 386] on div "9" at bounding box center [135, 382] width 26 height 26
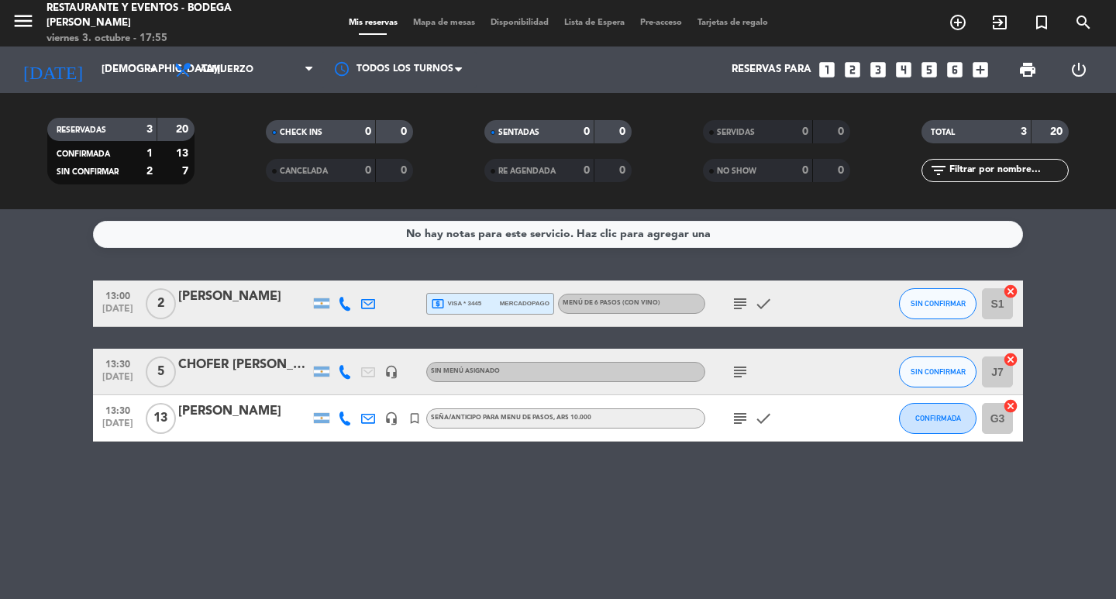
click at [745, 413] on icon "subject" at bounding box center [740, 418] width 19 height 19
click at [140, 79] on input "[DEMOGRAPHIC_DATA][DATE]" at bounding box center [162, 70] width 136 height 28
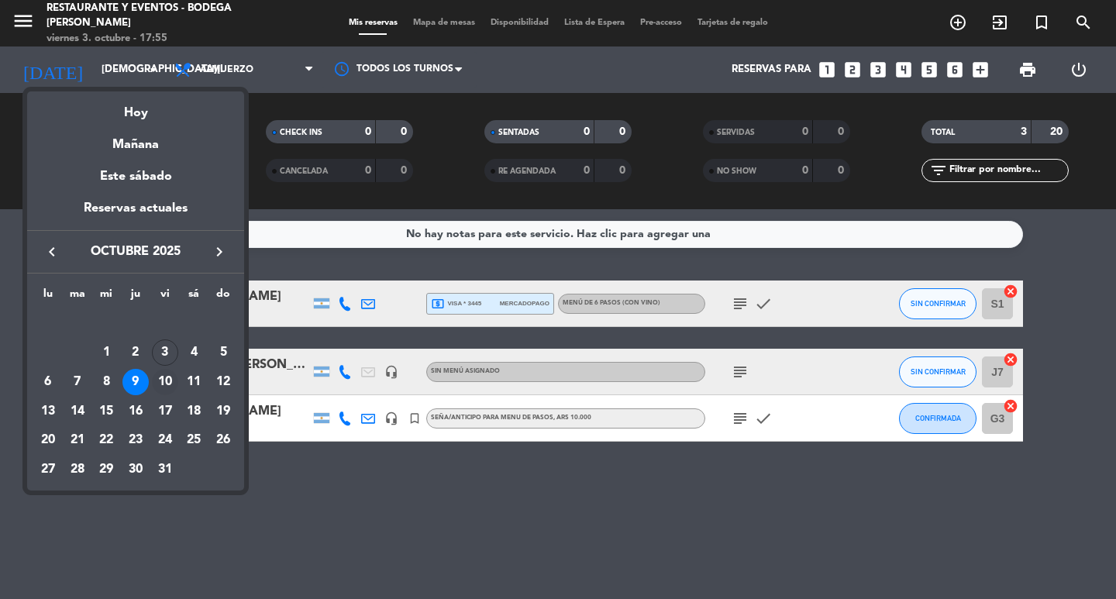
click at [163, 379] on div "10" at bounding box center [165, 382] width 26 height 26
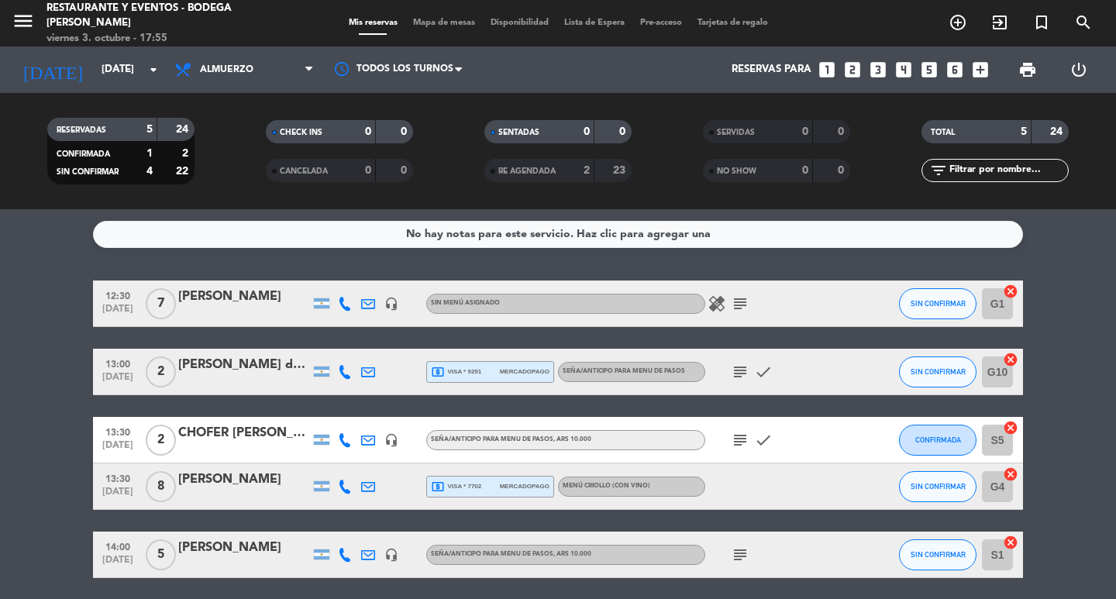
scroll to position [57, 0]
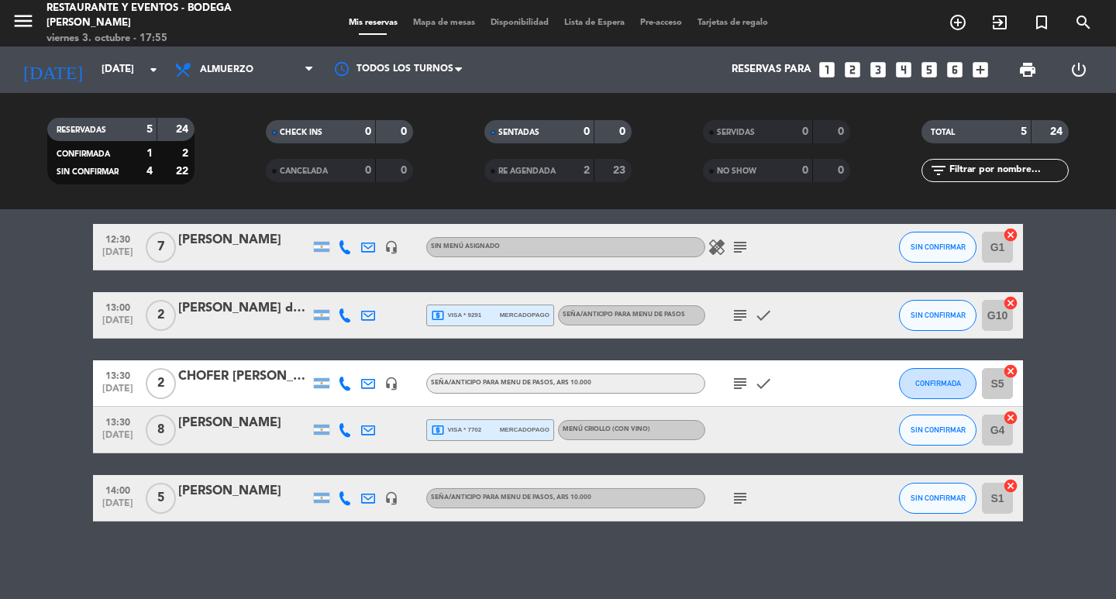
click at [749, 380] on span "subject" at bounding box center [739, 383] width 23 height 19
click at [745, 382] on icon "subject" at bounding box center [740, 383] width 19 height 19
click at [94, 67] on input "[DATE]" at bounding box center [162, 70] width 136 height 28
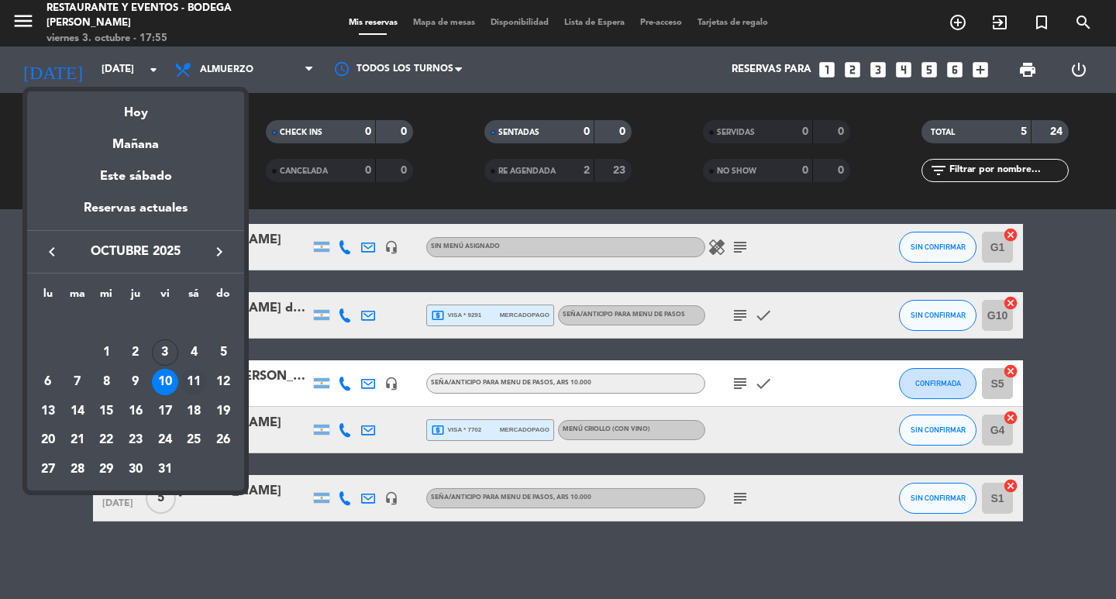
click at [194, 380] on div "11" at bounding box center [194, 382] width 26 height 26
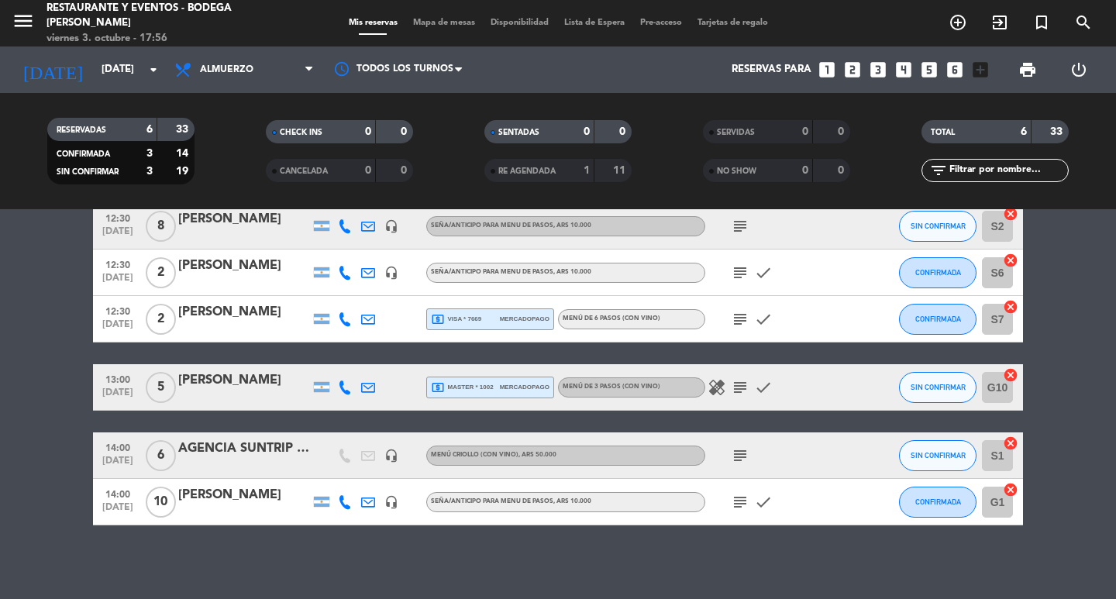
scroll to position [81, 0]
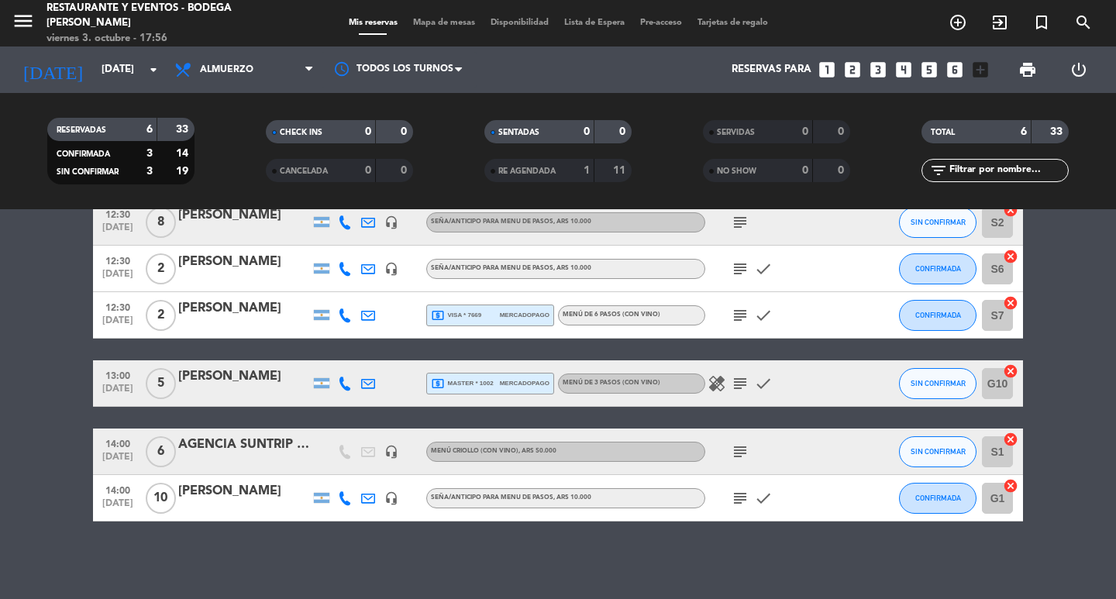
click at [738, 498] on icon "subject" at bounding box center [740, 498] width 19 height 19
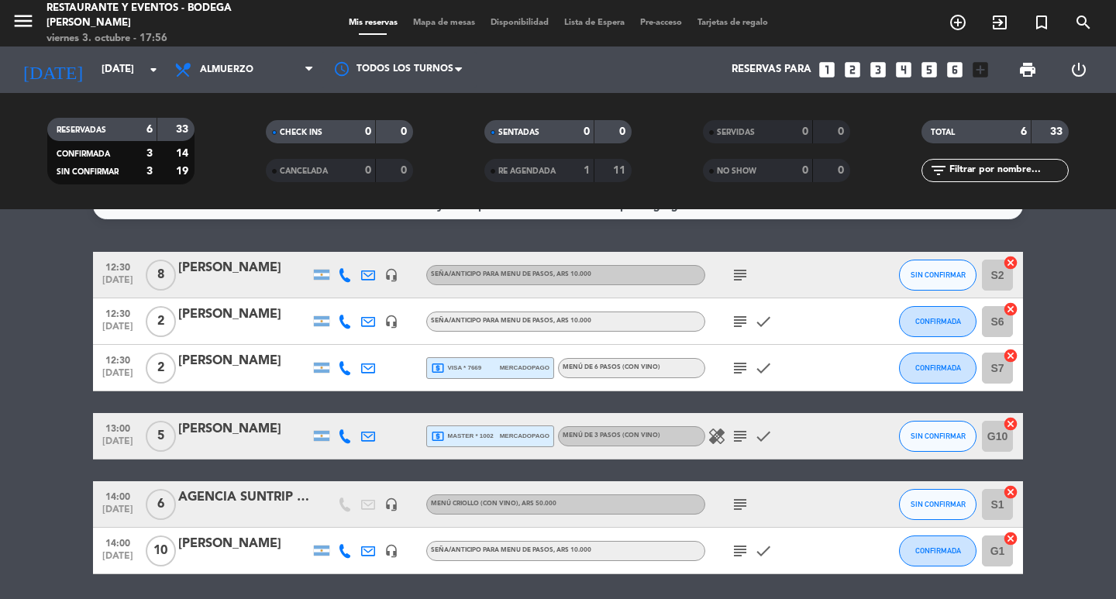
scroll to position [4, 0]
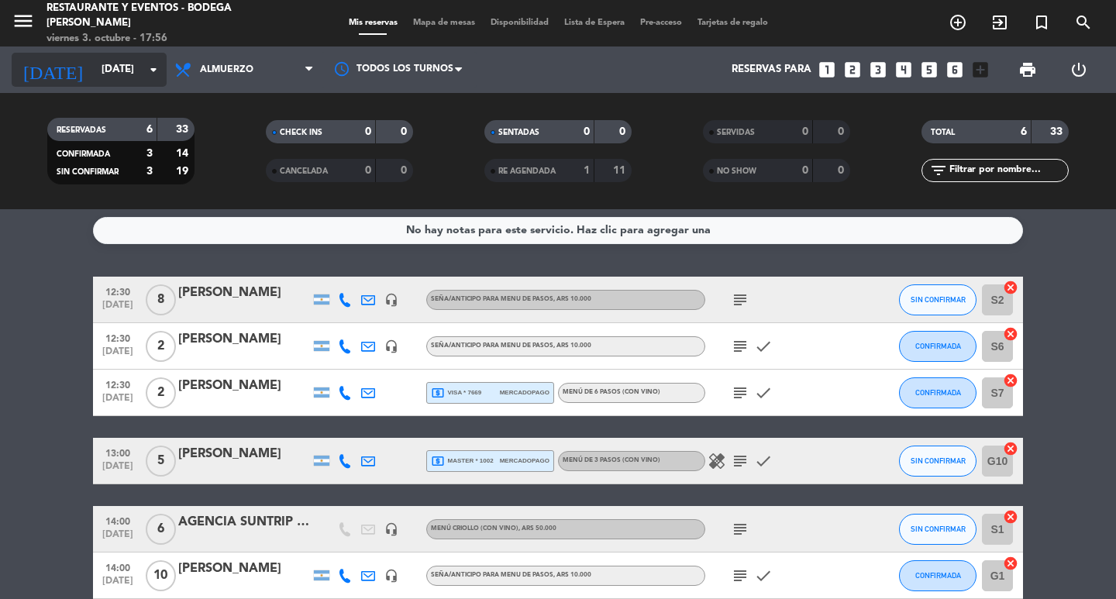
click at [109, 67] on input "[DATE]" at bounding box center [162, 70] width 136 height 28
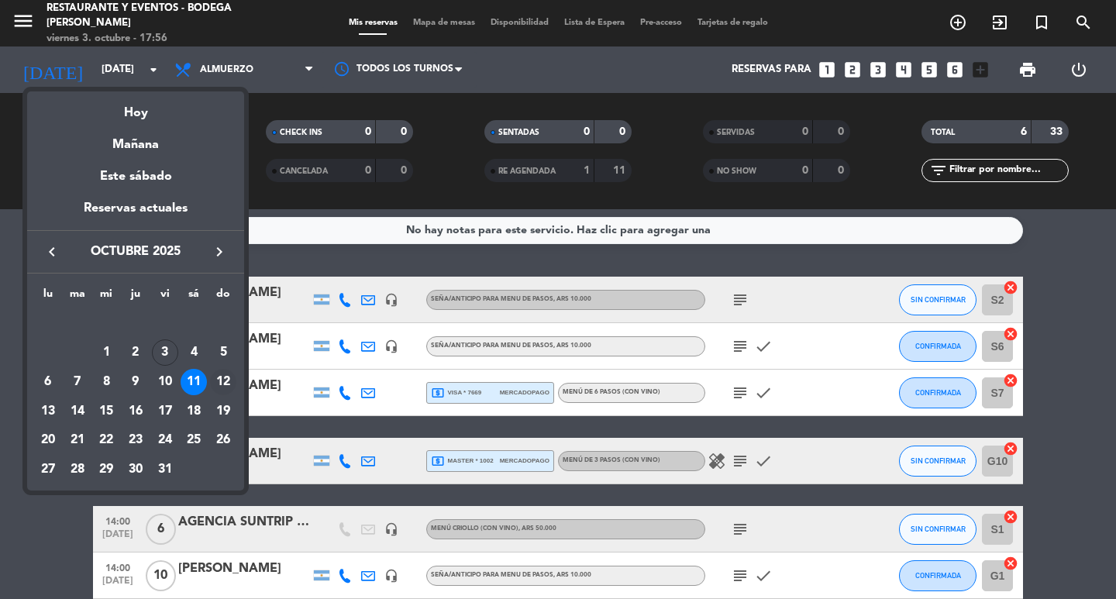
click at [225, 379] on div "12" at bounding box center [223, 382] width 26 height 26
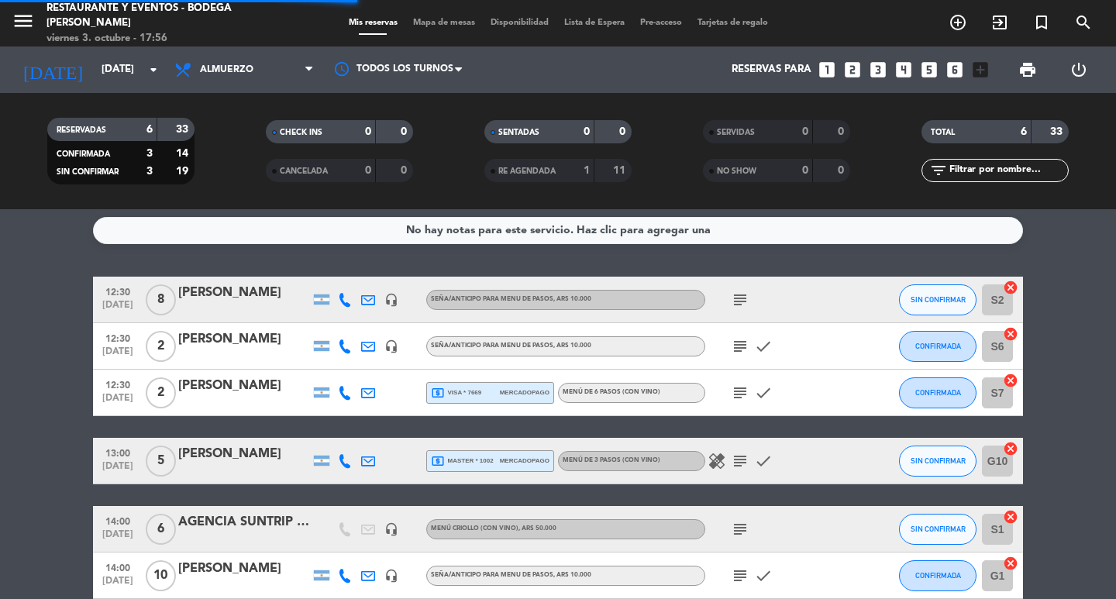
scroll to position [0, 0]
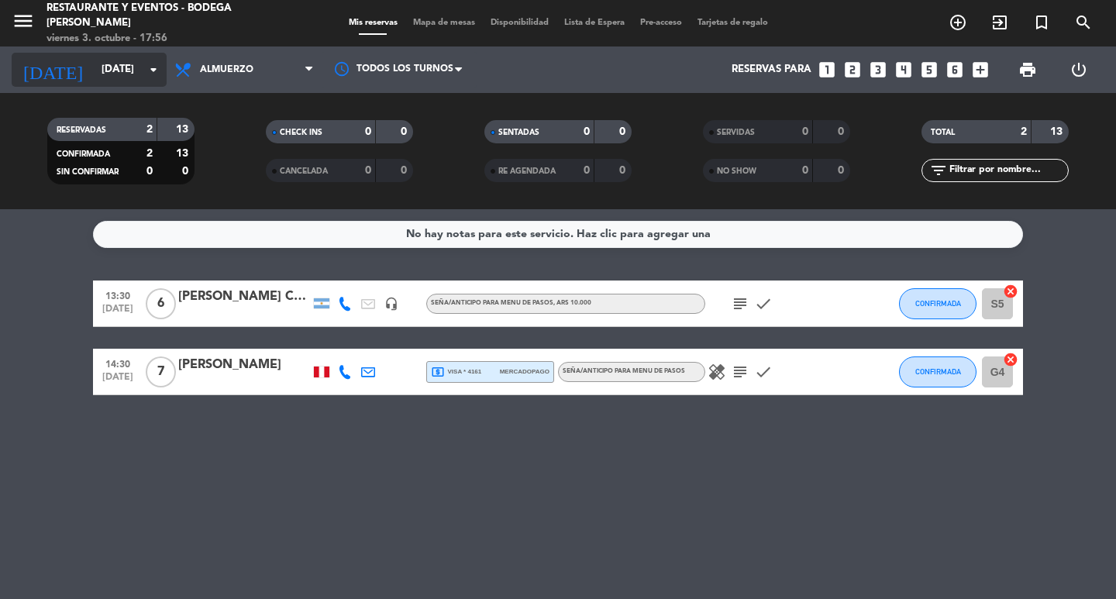
click at [123, 59] on input "[DATE]" at bounding box center [162, 70] width 136 height 28
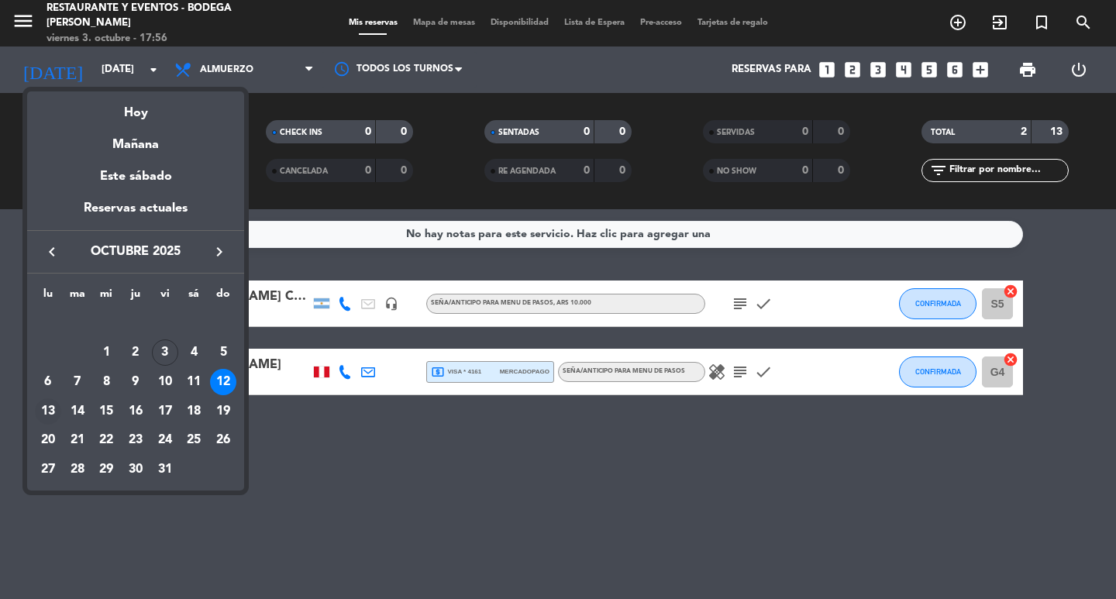
click at [44, 406] on div "13" at bounding box center [48, 411] width 26 height 26
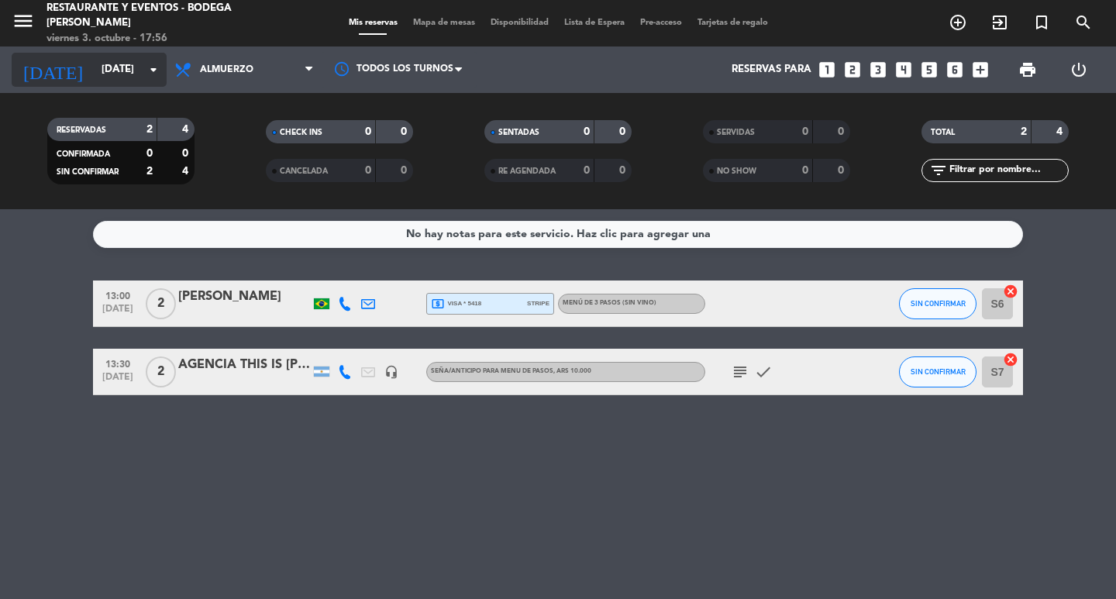
click at [108, 69] on input "[DATE]" at bounding box center [162, 70] width 136 height 28
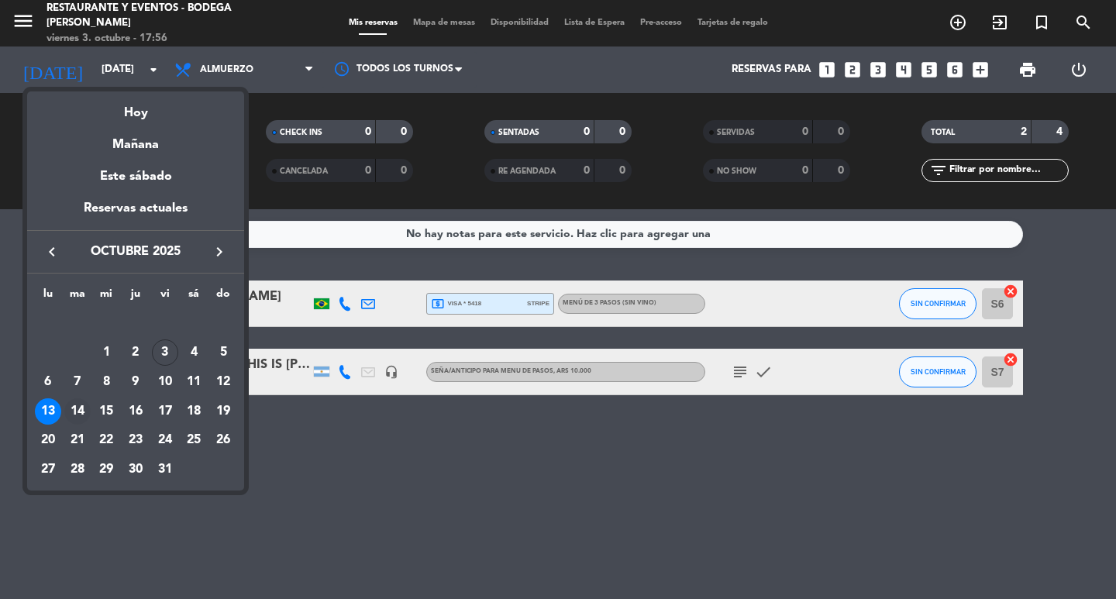
click at [77, 408] on div "14" at bounding box center [77, 411] width 26 height 26
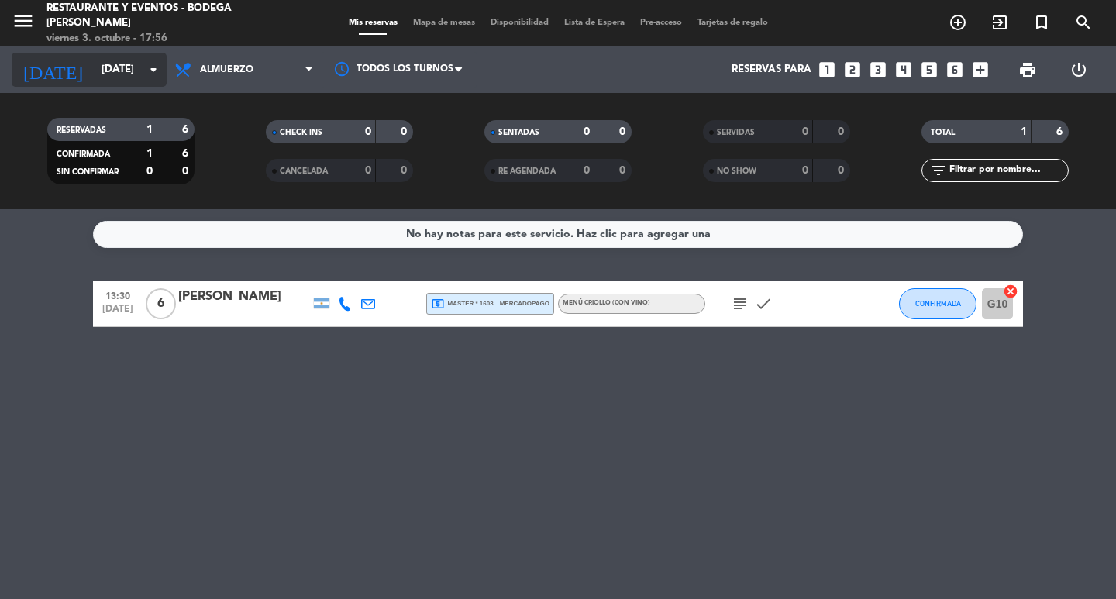
click at [94, 81] on input "[DATE]" at bounding box center [162, 70] width 136 height 28
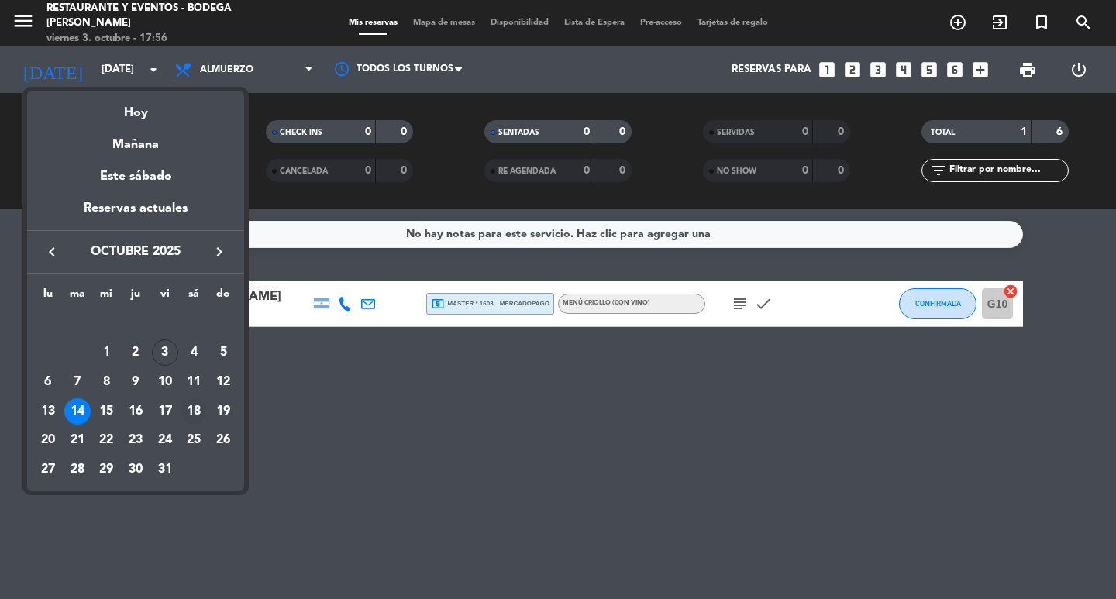
click at [190, 409] on div "18" at bounding box center [194, 411] width 26 height 26
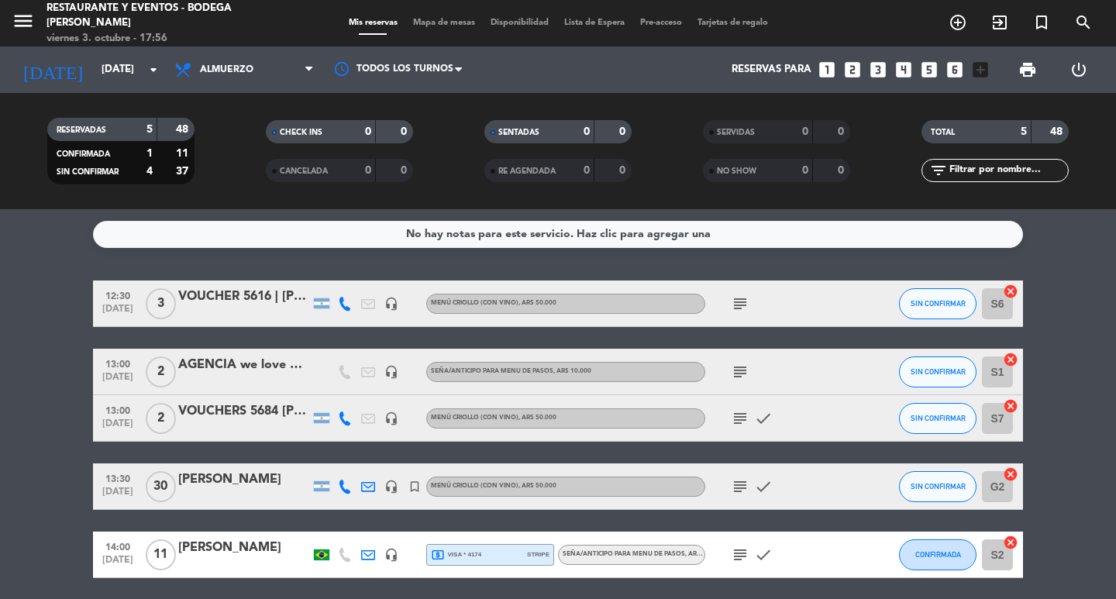
scroll to position [57, 0]
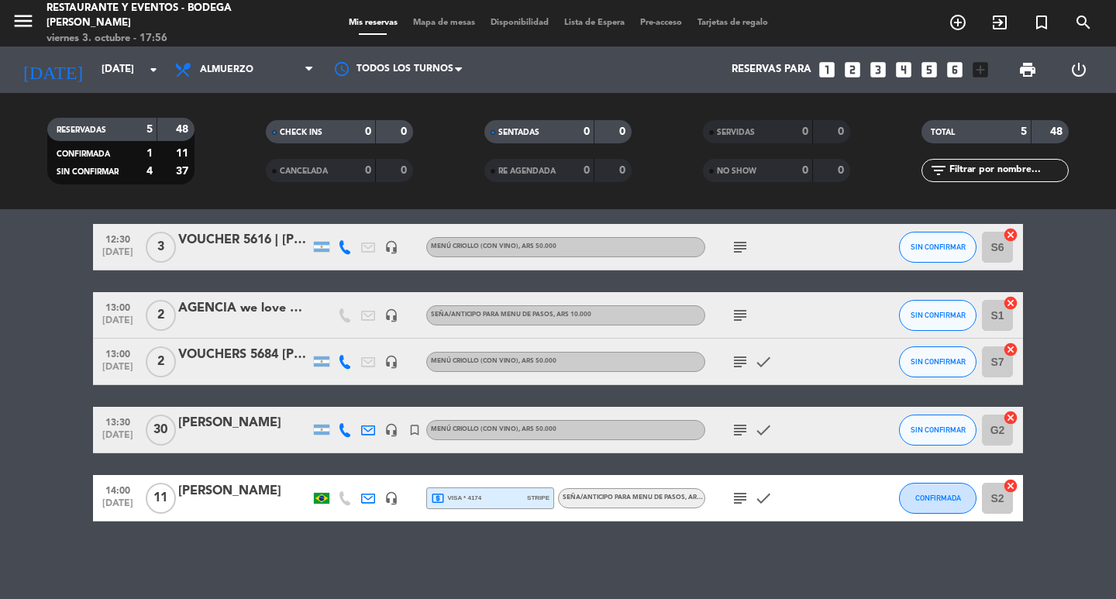
click at [745, 432] on icon "subject" at bounding box center [740, 430] width 19 height 19
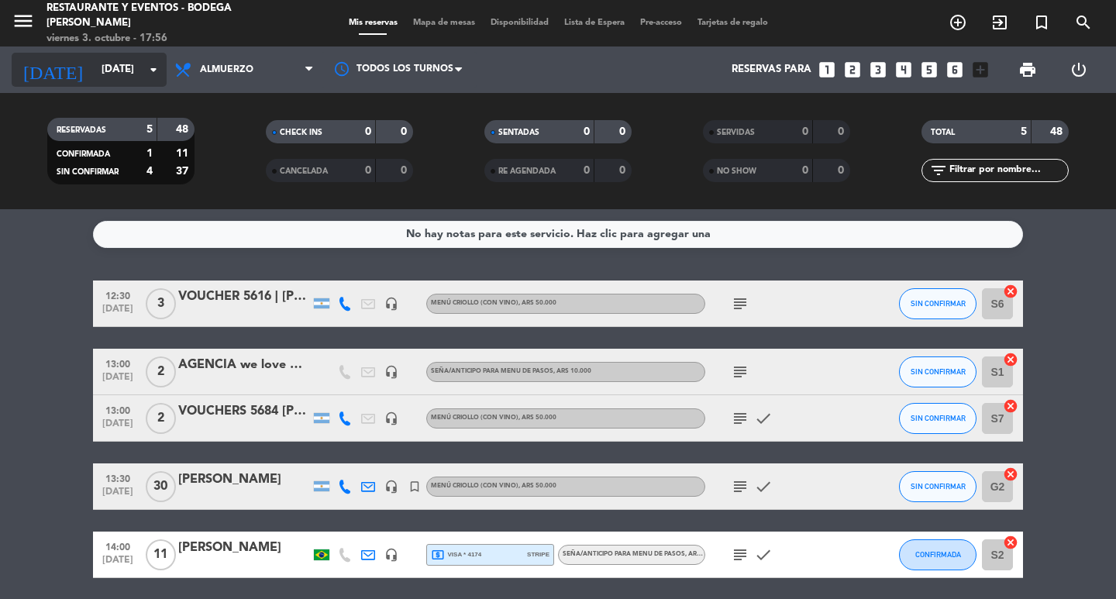
click at [94, 83] on input "[DATE]" at bounding box center [162, 70] width 136 height 28
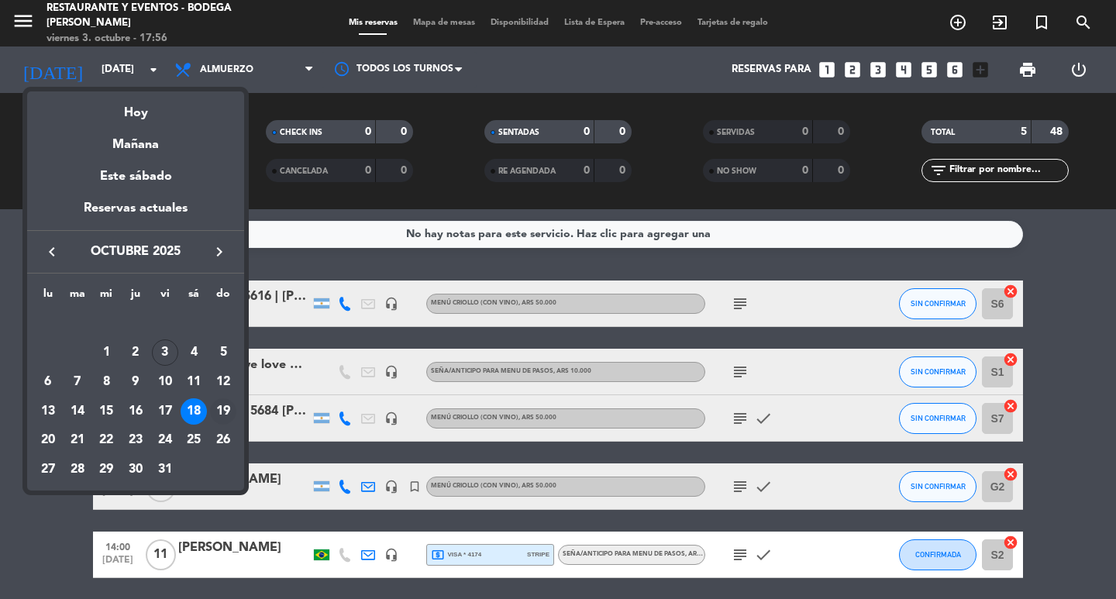
click at [226, 407] on div "19" at bounding box center [223, 411] width 26 height 26
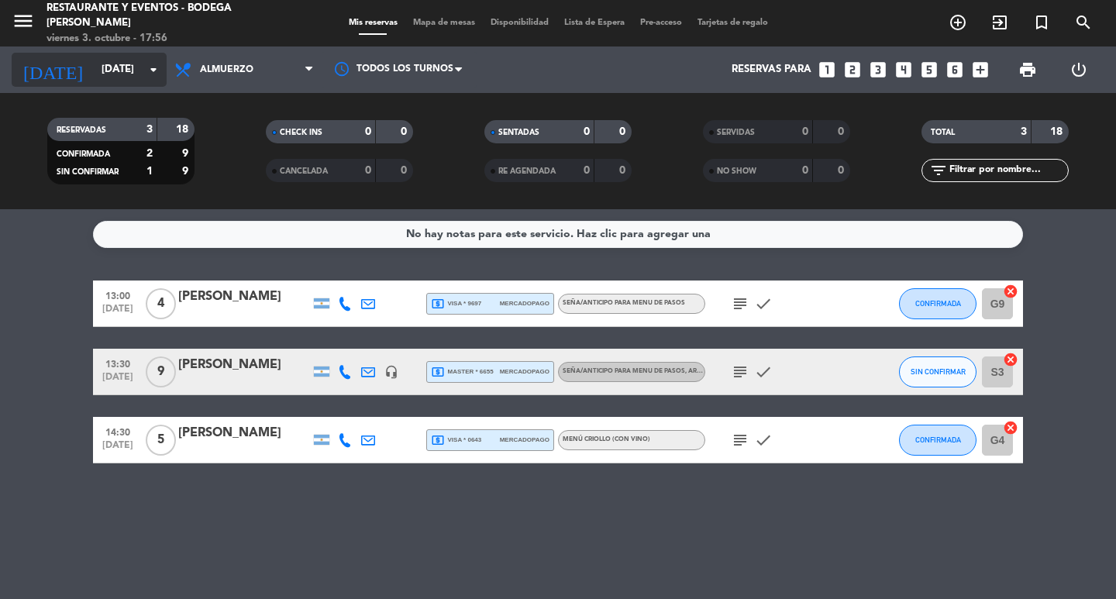
click at [132, 64] on input "[DATE]" at bounding box center [162, 70] width 136 height 28
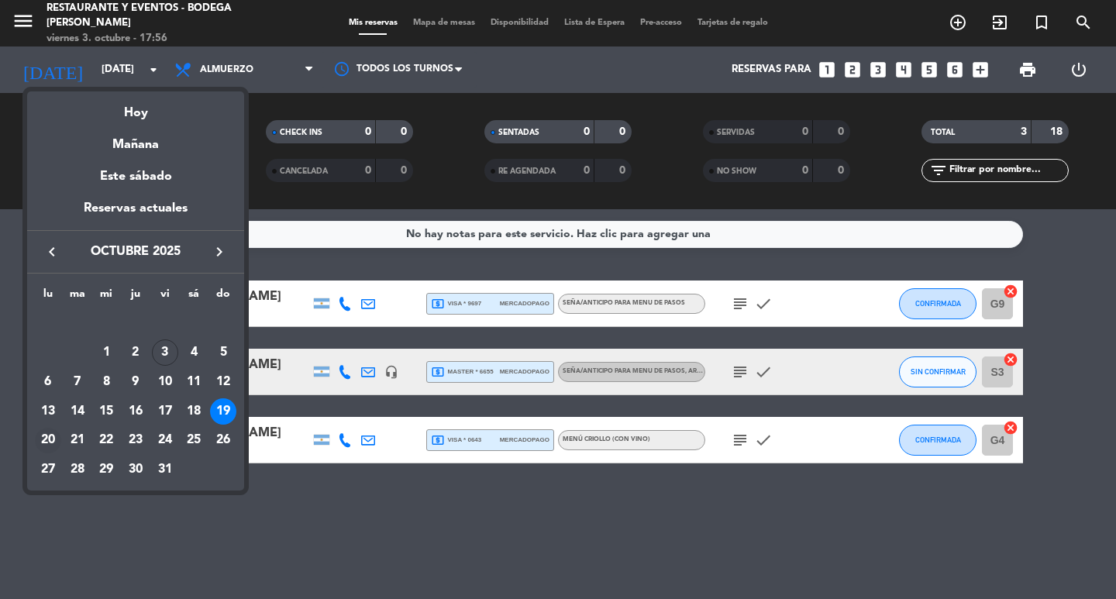
click at [46, 435] on div "20" at bounding box center [48, 441] width 26 height 26
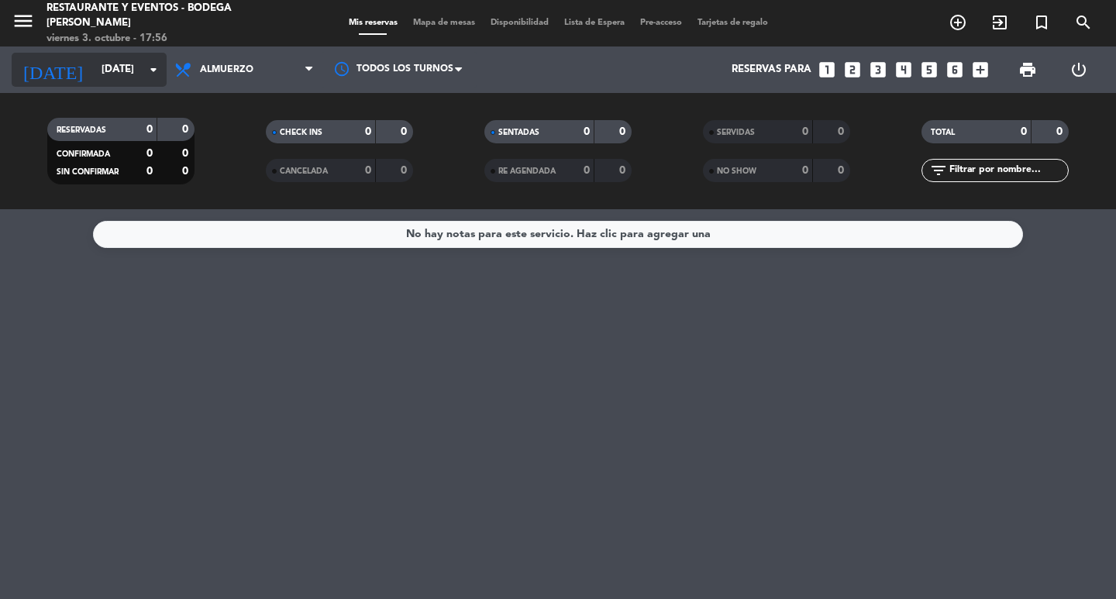
click at [123, 77] on input "[DATE]" at bounding box center [162, 70] width 136 height 28
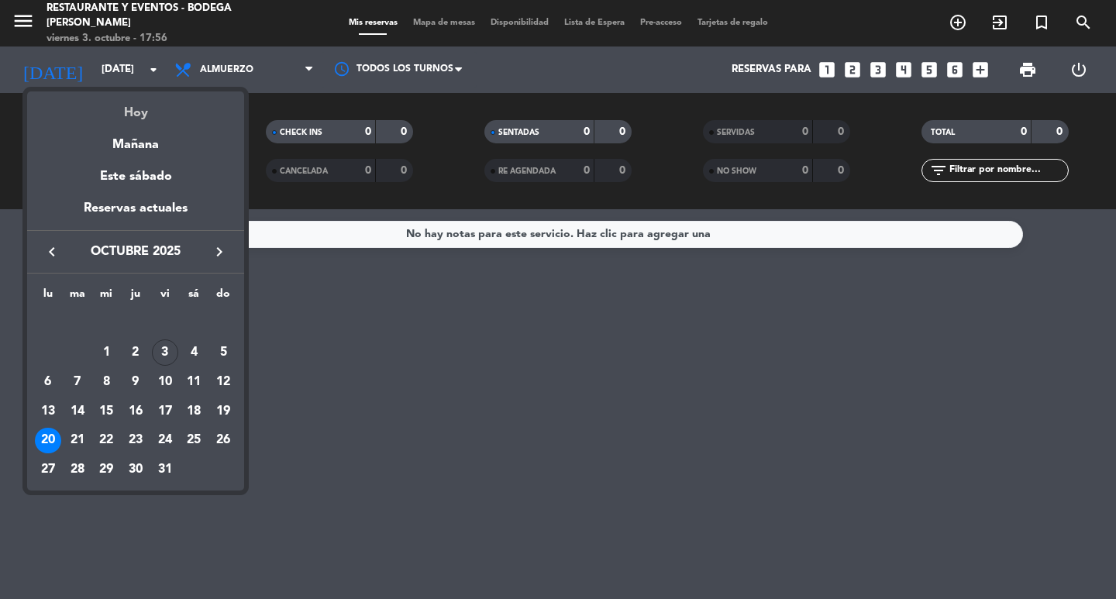
click at [151, 102] on div "Hoy" at bounding box center [135, 107] width 217 height 32
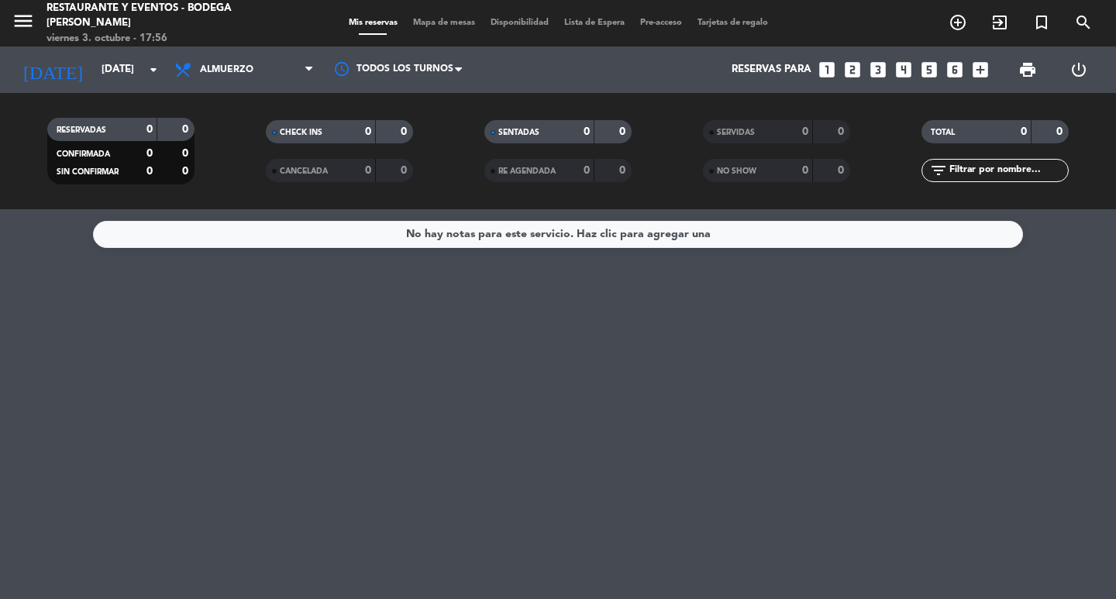
type input "[DATE]"
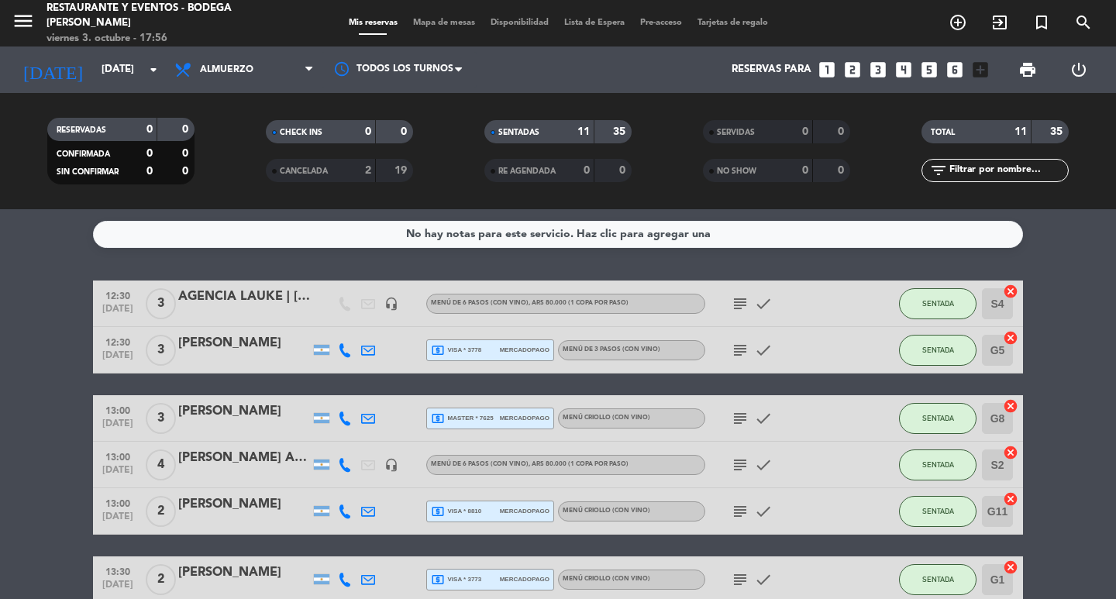
click at [29, 347] on bookings-row "12:30 [DATE] 3 AGENCIA LAUKE | [PERSON_NAME] headset_mic MENÚ DE 6 PASOS (Con v…" at bounding box center [558, 568] width 1116 height 576
